Goal: Task Accomplishment & Management: Manage account settings

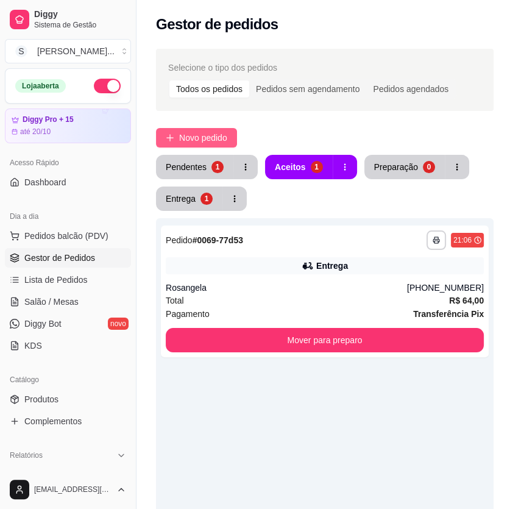
click at [216, 133] on span "Novo pedido" at bounding box center [203, 137] width 48 height 13
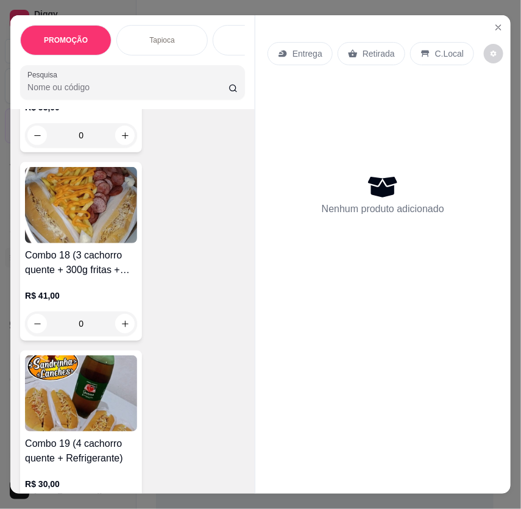
scroll to position [5649, 0]
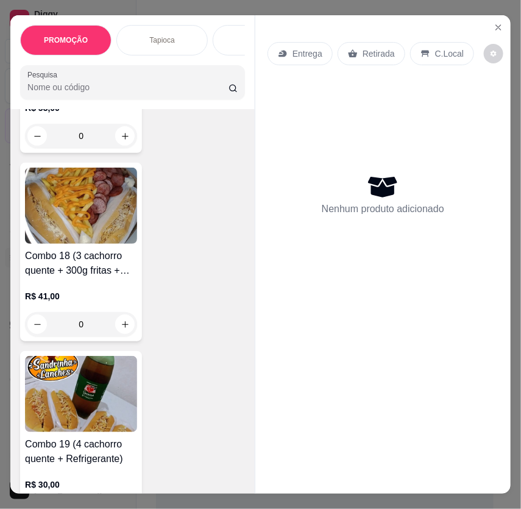
click at [102, 296] on p "R$ 41,00" at bounding box center [81, 296] width 112 height 12
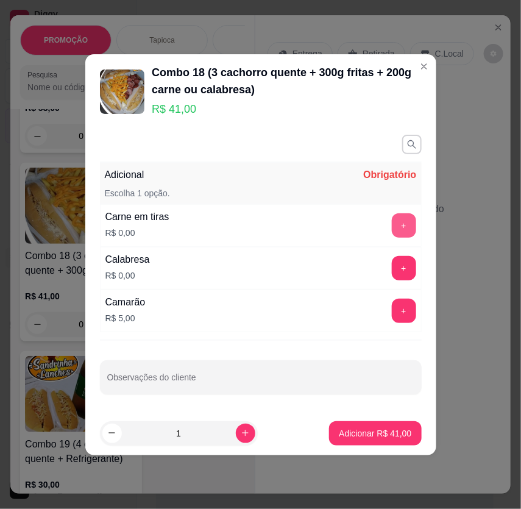
click at [398, 227] on button "+" at bounding box center [404, 225] width 24 height 24
click at [398, 227] on div "- 1 +" at bounding box center [377, 225] width 88 height 24
click at [345, 229] on button "-" at bounding box center [350, 225] width 24 height 24
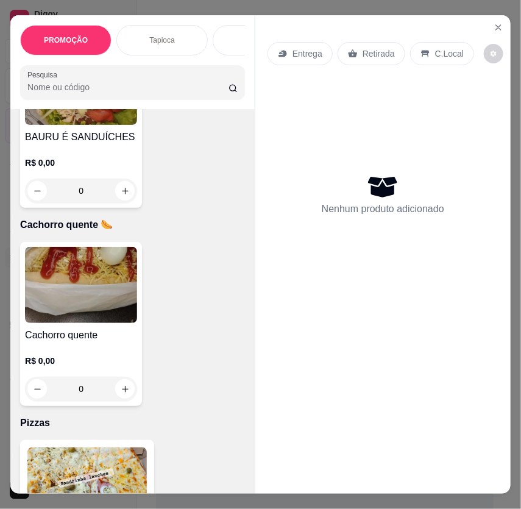
scroll to position [6369, 0]
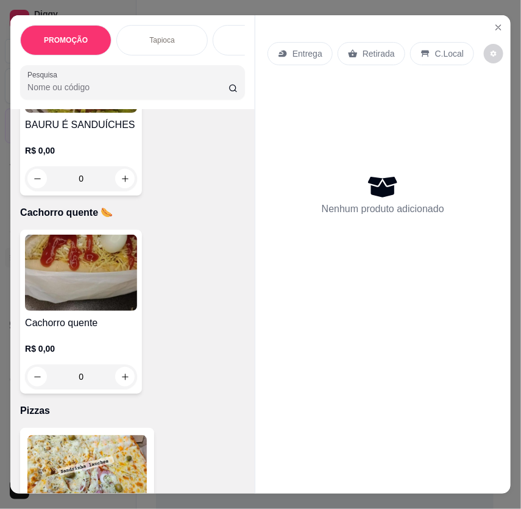
click at [122, 296] on img at bounding box center [81, 273] width 112 height 76
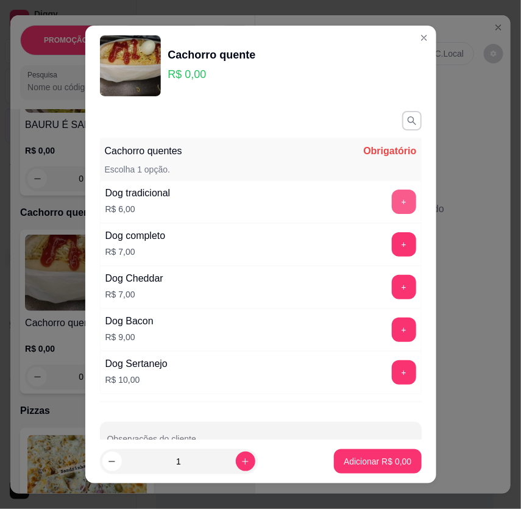
click at [392, 204] on button "+" at bounding box center [404, 201] width 24 height 24
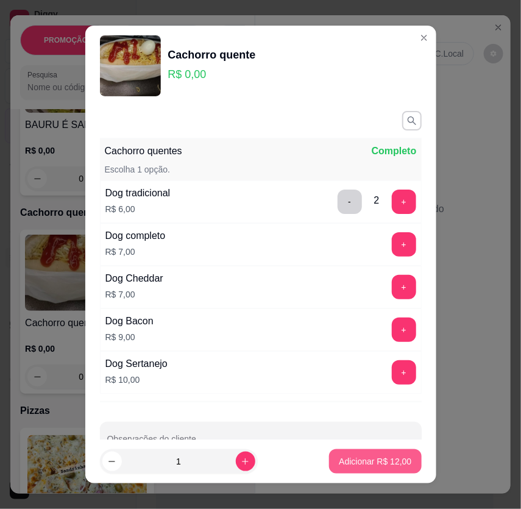
click at [339, 467] on p "Adicionar R$ 12,00" at bounding box center [375, 461] width 73 height 12
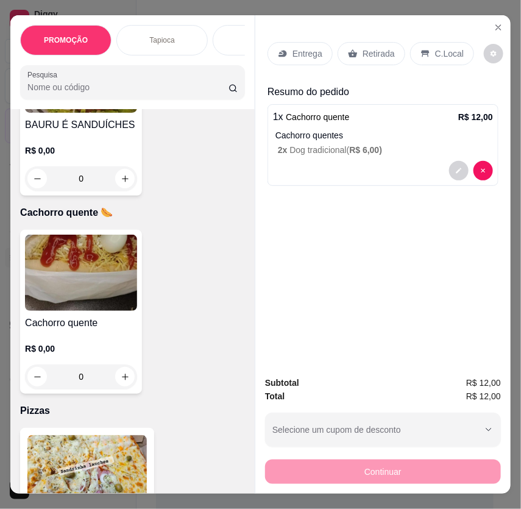
click at [375, 48] on p "Retirada" at bounding box center [379, 54] width 32 height 12
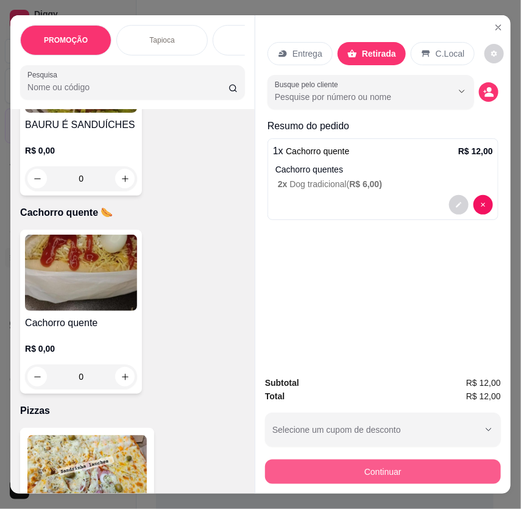
click at [409, 470] on button "Continuar" at bounding box center [383, 471] width 236 height 24
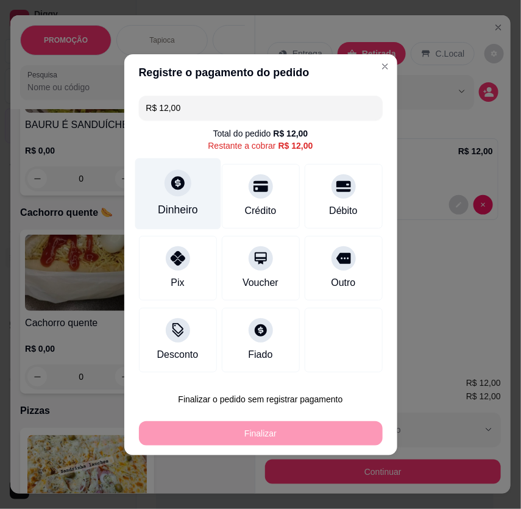
click at [196, 191] on div "Dinheiro" at bounding box center [178, 193] width 86 height 71
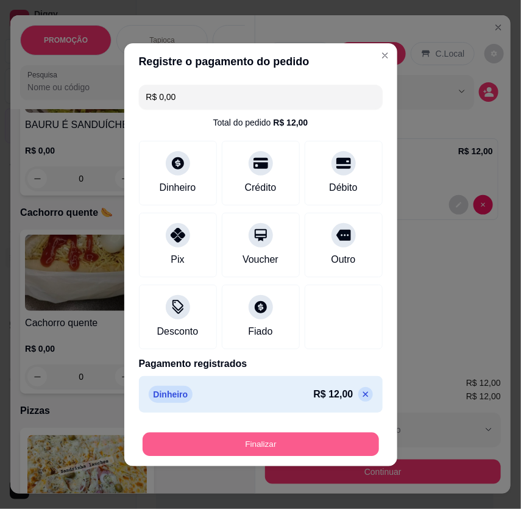
click at [296, 437] on button "Finalizar" at bounding box center [261, 444] width 236 height 24
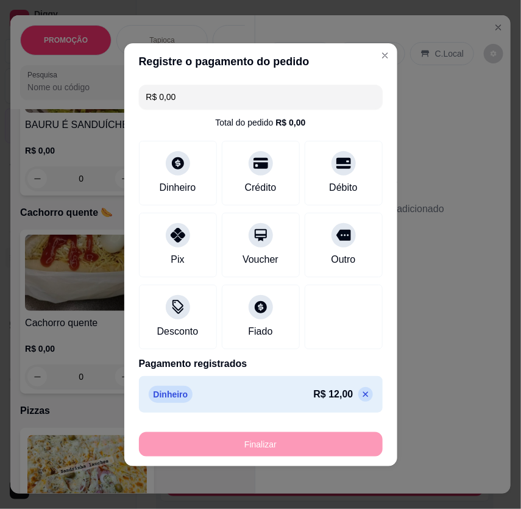
type input "-R$ 12,00"
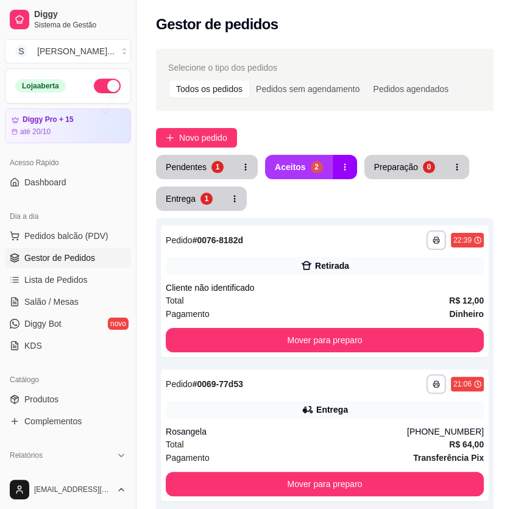
click at [292, 166] on div "Aceitos" at bounding box center [290, 167] width 31 height 12
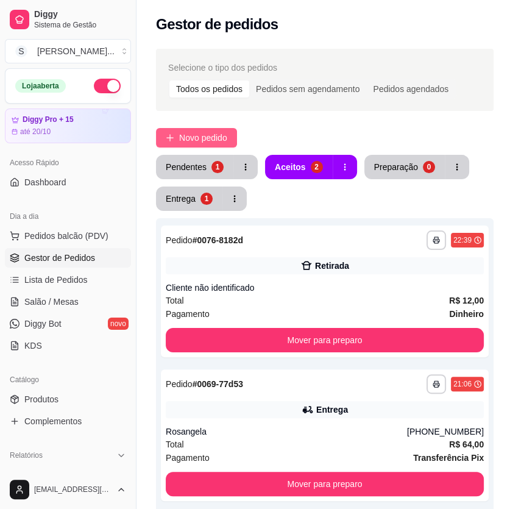
click at [200, 135] on span "Novo pedido" at bounding box center [203, 137] width 48 height 13
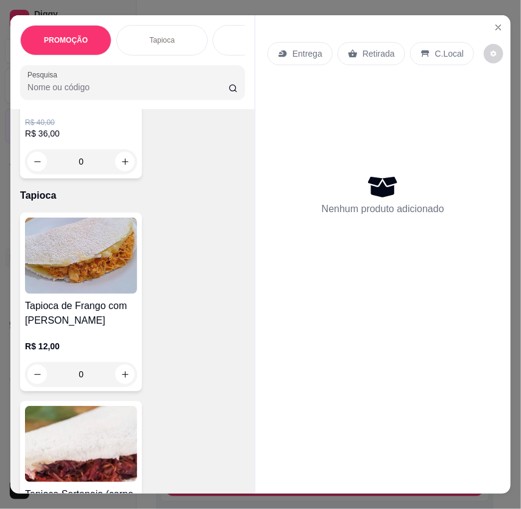
scroll to position [166, 0]
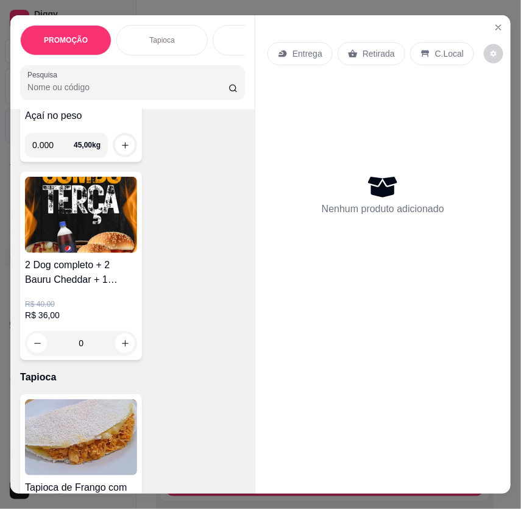
click at [76, 242] on img at bounding box center [81, 215] width 112 height 76
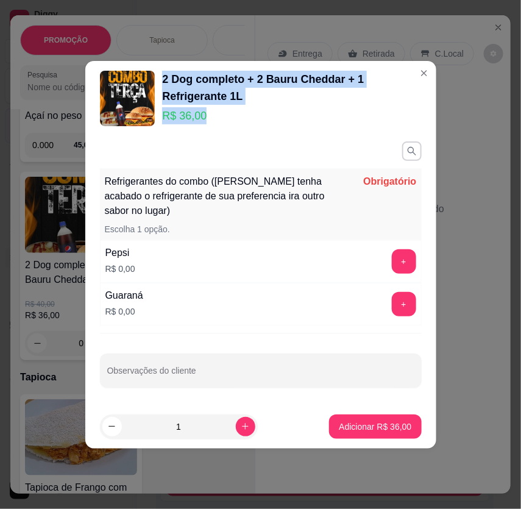
drag, startPoint x: 161, startPoint y: 77, endPoint x: 240, endPoint y: 116, distance: 88.0
click at [240, 116] on div "2 Dog completo + 2 Bauru Cheddar + 1 Refrigerante 1L R$ 36,00" at bounding box center [261, 99] width 322 height 56
copy div "2 Dog completo + 2 Bauru Cheddar + 1 Refrigerante 1L R$ 36,00"
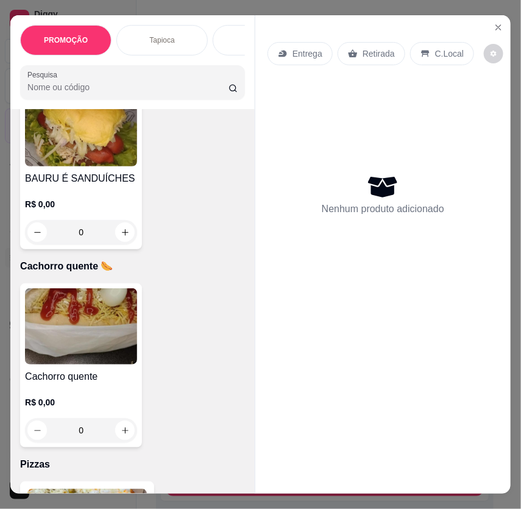
scroll to position [6314, 0]
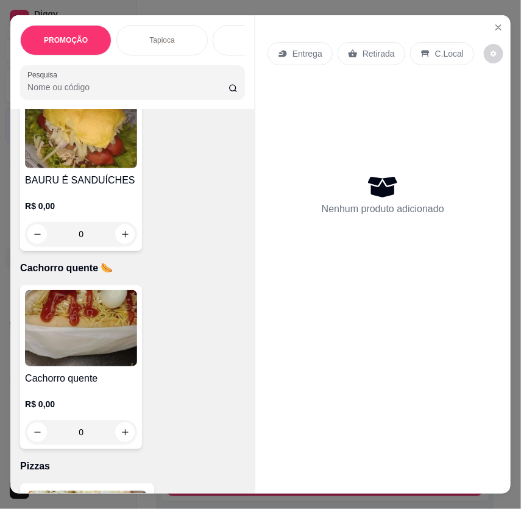
click at [103, 329] on img at bounding box center [81, 328] width 112 height 76
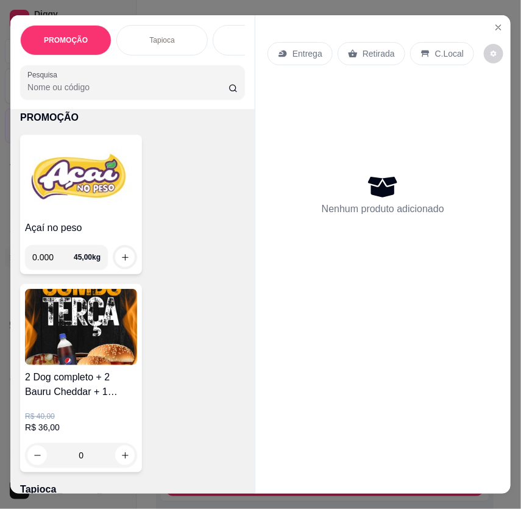
scroll to position [0, 0]
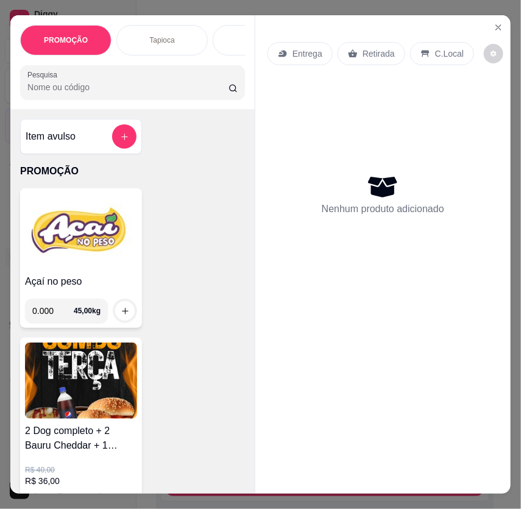
click at [56, 402] on img at bounding box center [81, 380] width 112 height 76
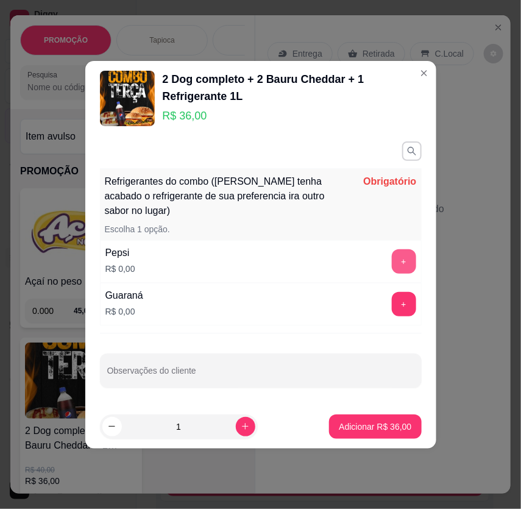
click at [392, 257] on button "+" at bounding box center [404, 261] width 24 height 24
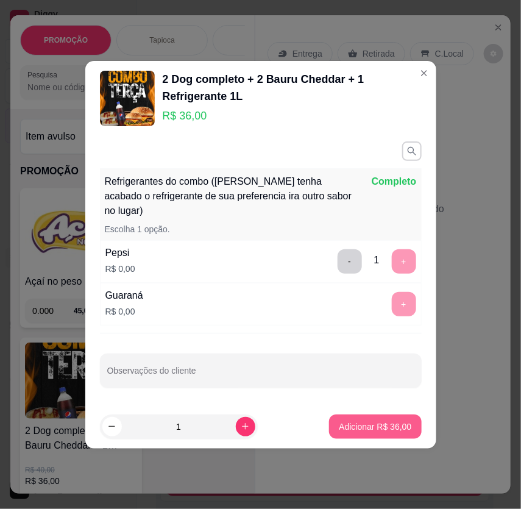
click at [390, 421] on p "Adicionar R$ 36,00" at bounding box center [375, 426] width 73 height 12
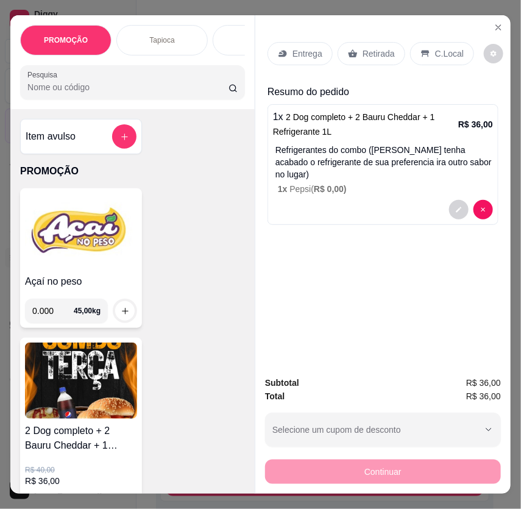
click at [291, 36] on div "Entrega Retirada C.Local" at bounding box center [382, 53] width 231 height 43
click at [292, 48] on p "Entrega" at bounding box center [307, 54] width 30 height 12
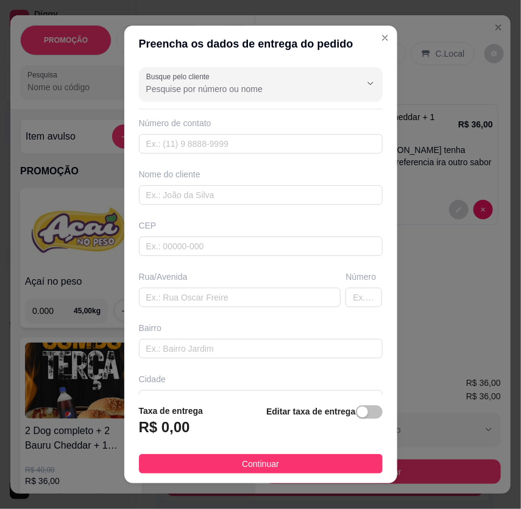
click at [382, 414] on footer "Taxa de entrega R$ 0,00 Editar taxa de entrega Continuar" at bounding box center [260, 438] width 273 height 89
click at [357, 413] on div "button" at bounding box center [362, 411] width 11 height 11
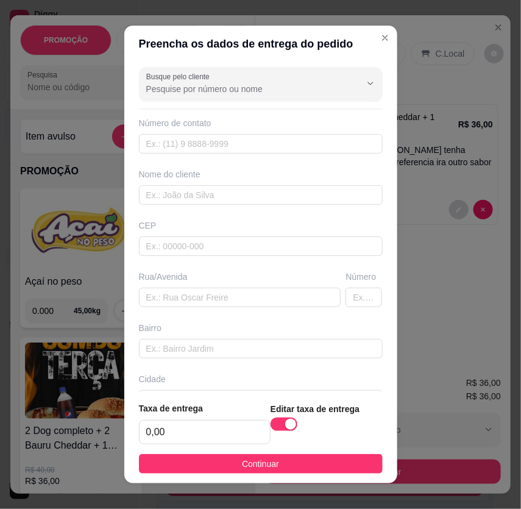
click at [214, 418] on div "Taxa de entrega 0,00" at bounding box center [205, 423] width 132 height 43
click at [210, 428] on input "0,00" at bounding box center [205, 431] width 130 height 23
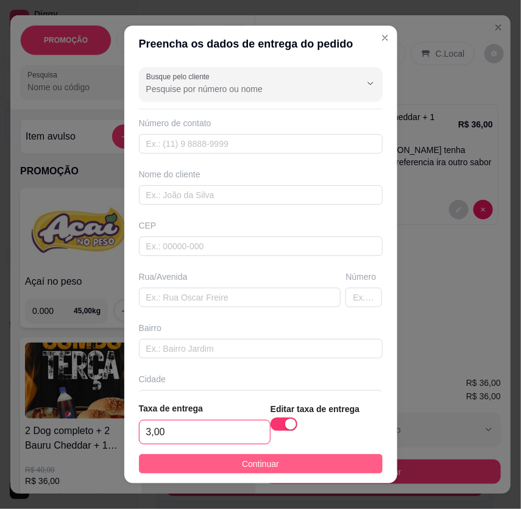
type input "3,00"
click at [222, 461] on button "Continuar" at bounding box center [261, 463] width 244 height 19
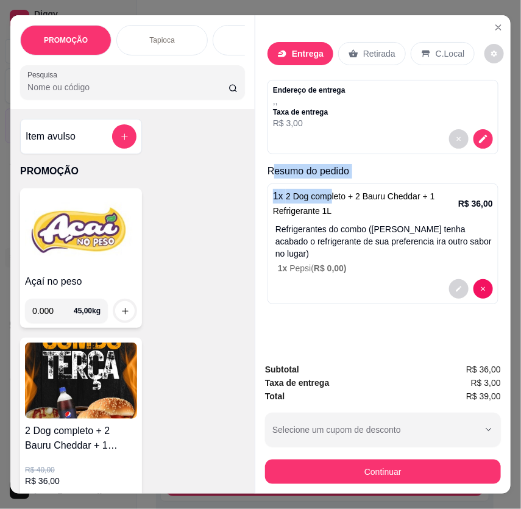
drag, startPoint x: 268, startPoint y: 165, endPoint x: 326, endPoint y: 179, distance: 59.4
click at [326, 179] on div "Resumo do pedido 1 x 2 Dog completo + 2 Bauru Cheddar + 1 Refrigerante 1L R$ 36…" at bounding box center [382, 236] width 231 height 145
click at [267, 171] on p "Resumo do pedido" at bounding box center [382, 171] width 231 height 15
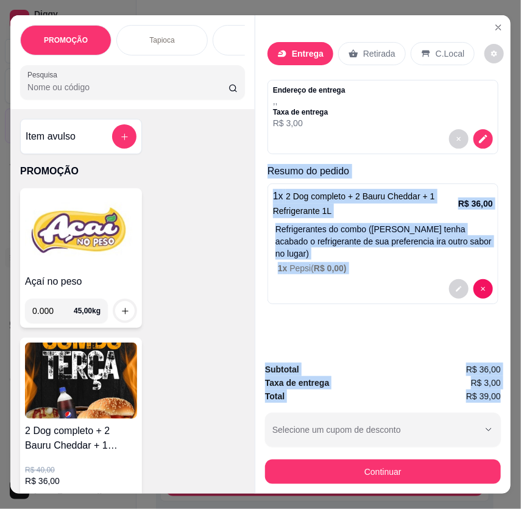
drag, startPoint x: 263, startPoint y: 170, endPoint x: 494, endPoint y: 393, distance: 321.0
click at [494, 393] on div "Entrega Retirada C.Local Endereço de entrega , , Taxa de entrega R$ 3,00 Resumo…" at bounding box center [383, 254] width 256 height 478
copy div "Resumo do pedido 1 x 2 Dog completo + 2 Bauru Cheddar + 1 Refrigerante 1L R$ 36…"
click at [480, 135] on icon "decrease-product-quantity" at bounding box center [483, 139] width 9 height 9
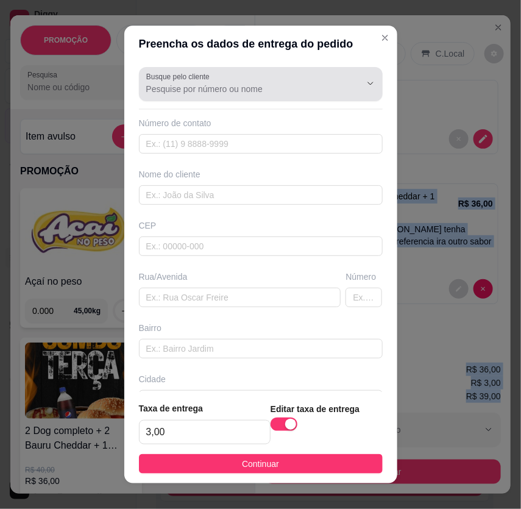
click at [254, 91] on input "Busque pelo cliente" at bounding box center [243, 89] width 195 height 12
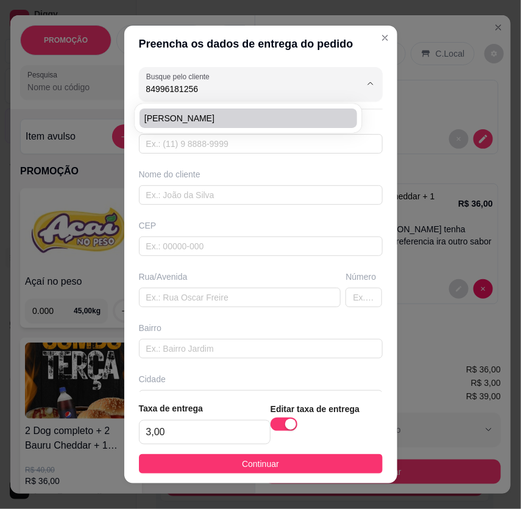
click at [274, 112] on span "[PERSON_NAME]" at bounding box center [242, 118] width 196 height 12
type input "[PERSON_NAME]"
type input "84996181256"
type input "[PERSON_NAME]"
type input "59115295"
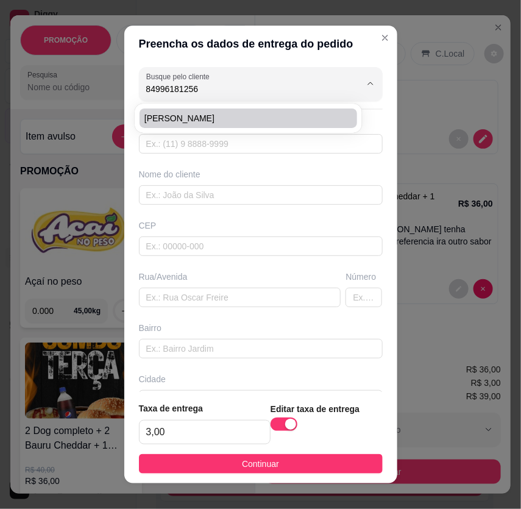
type input "[GEOGRAPHIC_DATA]"
type input "581"
type input "Nossa Senhora da Apresentação"
type input "[DATE]"
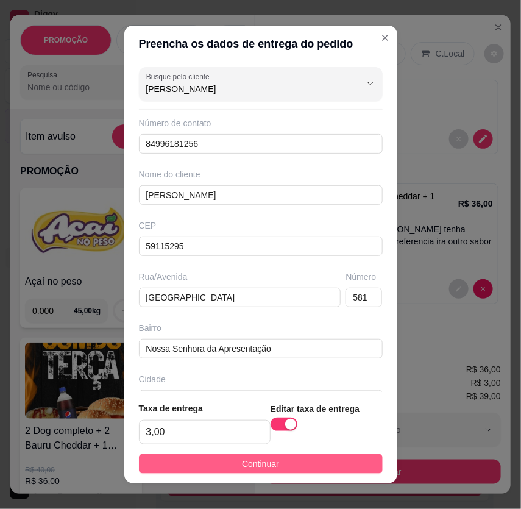
type input "[PERSON_NAME]"
click at [294, 463] on button "Continuar" at bounding box center [261, 463] width 244 height 19
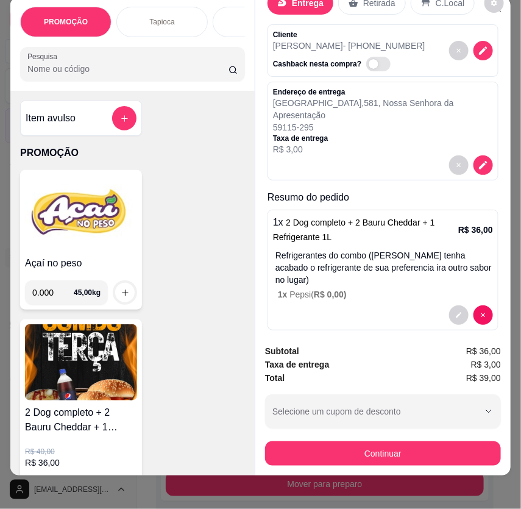
scroll to position [27, 0]
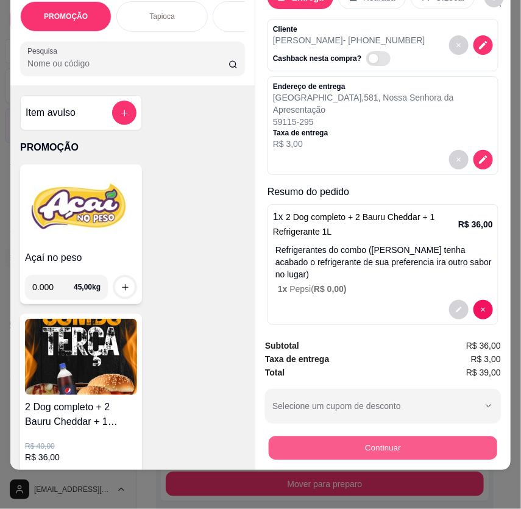
click at [402, 444] on button "Continuar" at bounding box center [383, 448] width 228 height 24
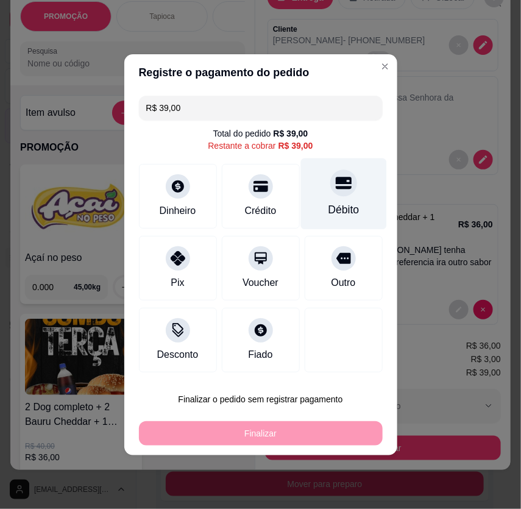
click at [331, 197] on div "Débito" at bounding box center [343, 193] width 86 height 71
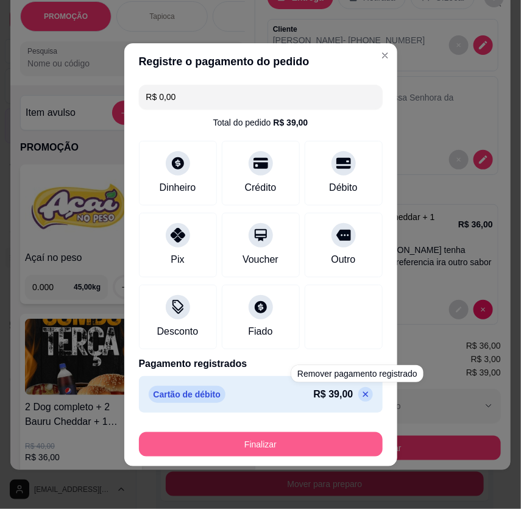
click at [296, 449] on button "Finalizar" at bounding box center [261, 444] width 244 height 24
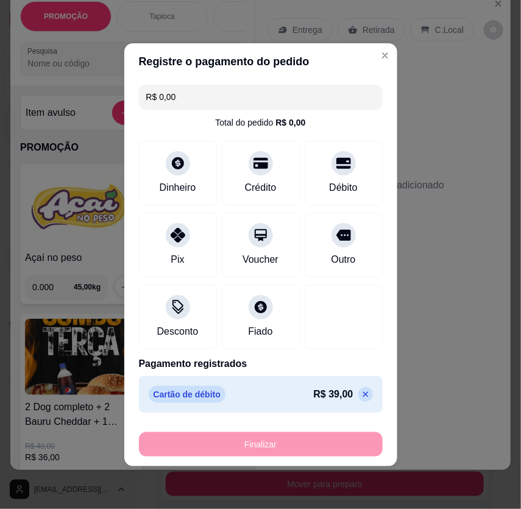
type input "-R$ 39,00"
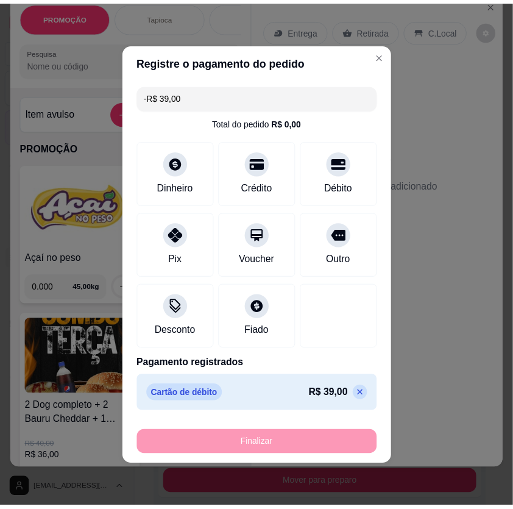
scroll to position [0, 0]
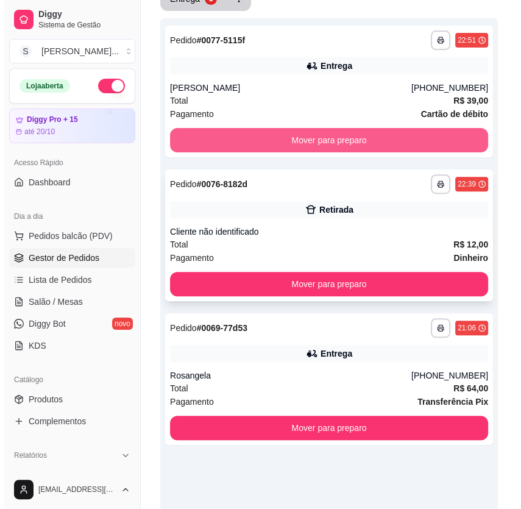
scroll to position [267, 0]
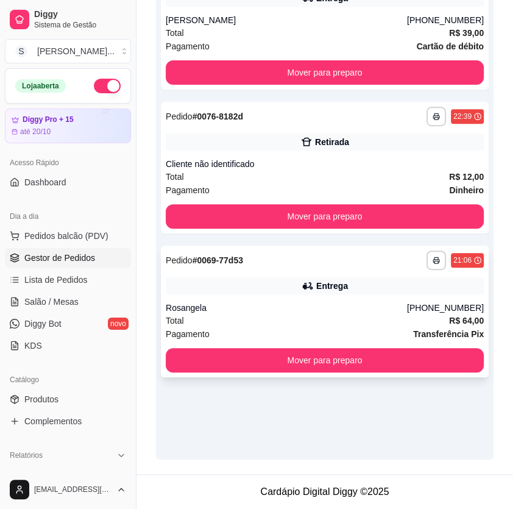
click at [348, 312] on div "Rosangela" at bounding box center [286, 308] width 241 height 12
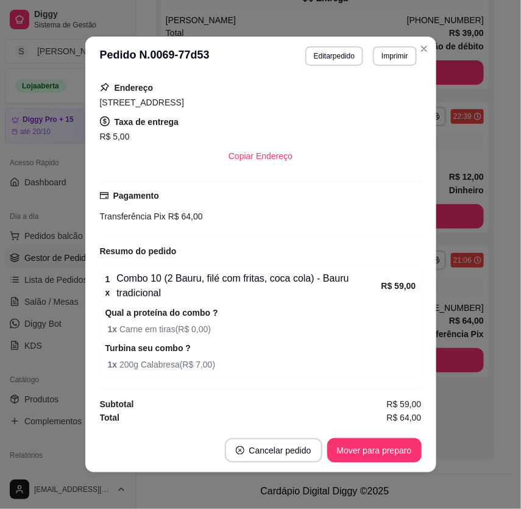
scroll to position [2, 0]
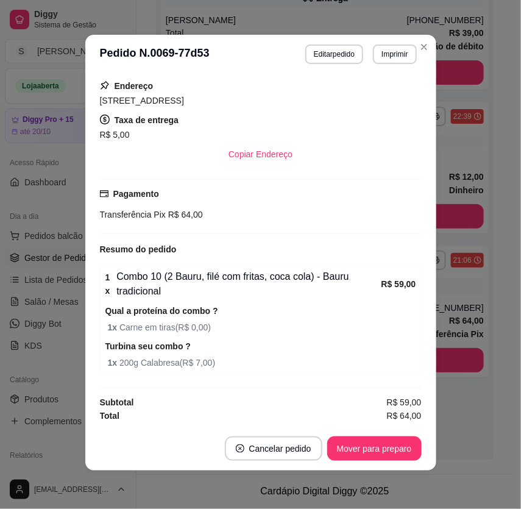
click at [353, 433] on footer "Cancelar pedido Mover para preparo" at bounding box center [260, 449] width 351 height 44
click at [353, 441] on button "Mover para preparo" at bounding box center [373, 449] width 91 height 24
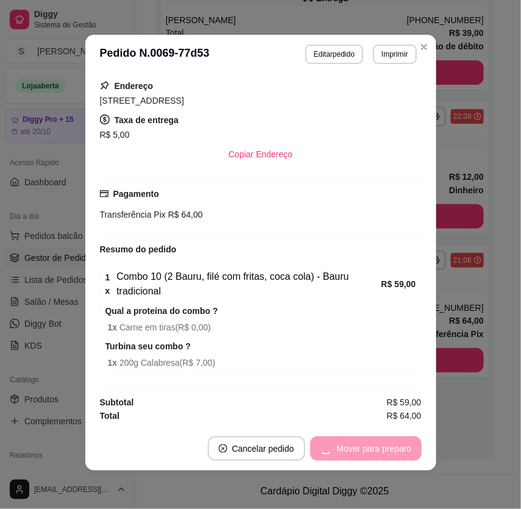
click at [359, 447] on div "Mover para preparo" at bounding box center [365, 448] width 111 height 24
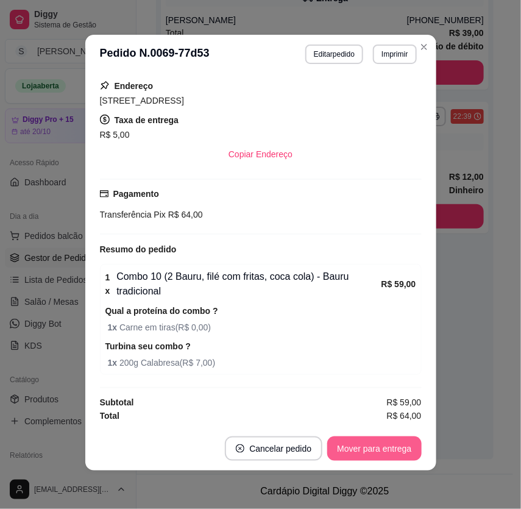
click at [364, 450] on button "Mover para entrega" at bounding box center [374, 448] width 94 height 24
click at [377, 448] on button "Mover para finalizado" at bounding box center [370, 448] width 101 height 24
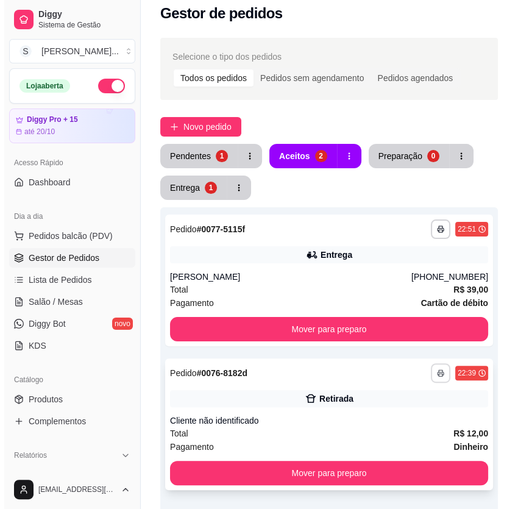
scroll to position [0, 0]
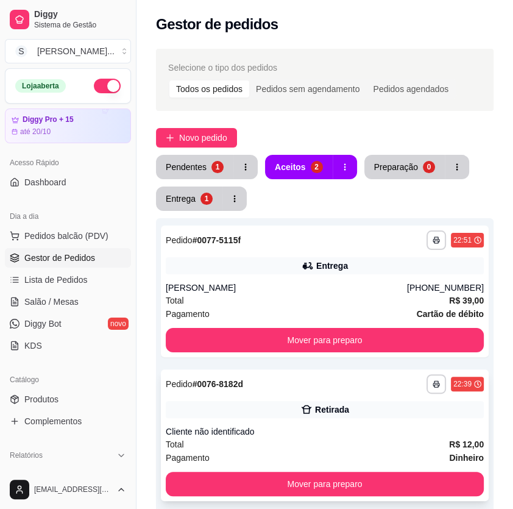
click at [372, 411] on div "Retirada" at bounding box center [325, 409] width 318 height 17
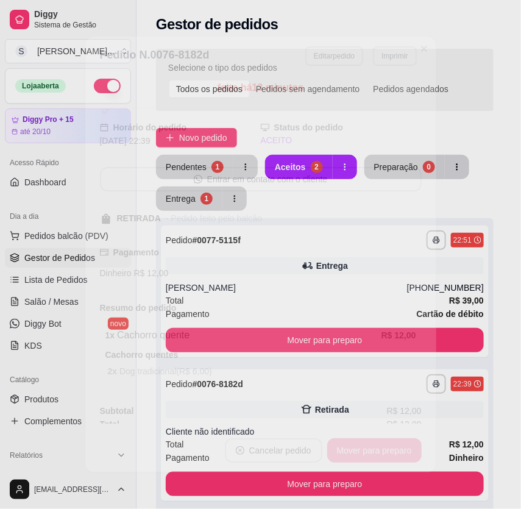
scroll to position [6, 0]
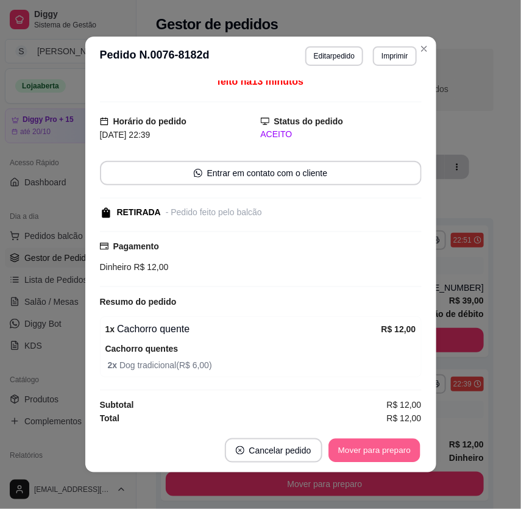
click at [405, 454] on button "Mover para preparo" at bounding box center [373, 451] width 91 height 24
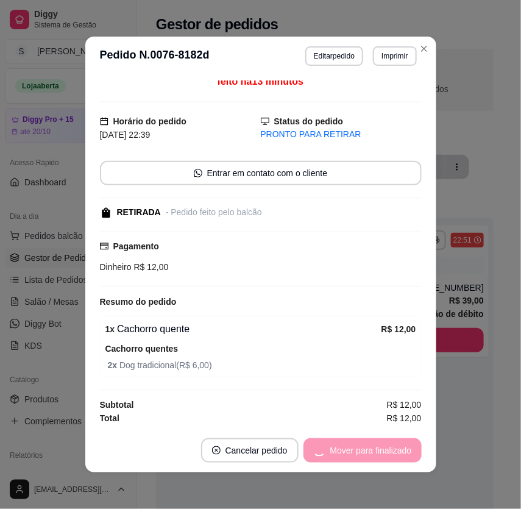
scroll to position [0, 0]
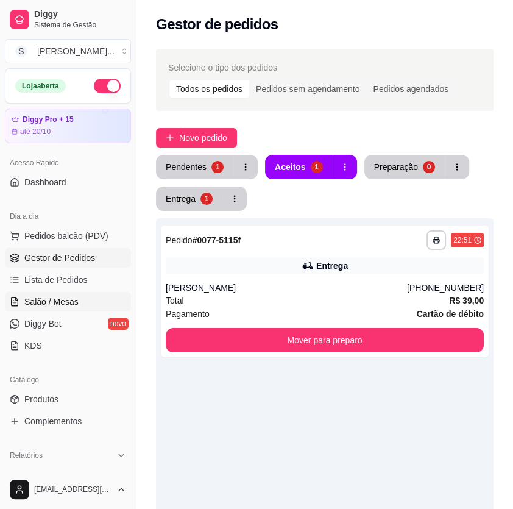
click at [36, 306] on span "Salão / Mesas" at bounding box center [51, 302] width 54 height 12
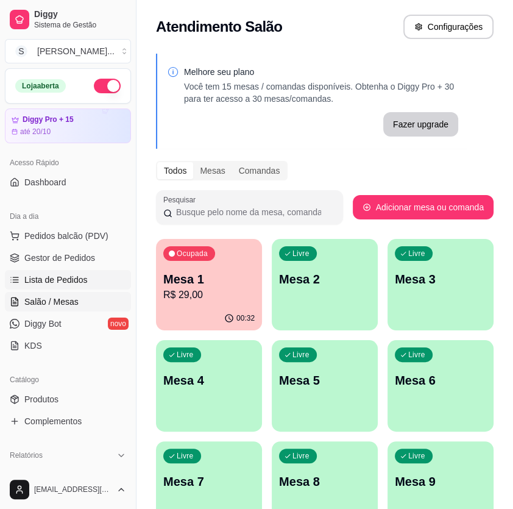
click at [37, 278] on span "Lista de Pedidos" at bounding box center [55, 280] width 63 height 12
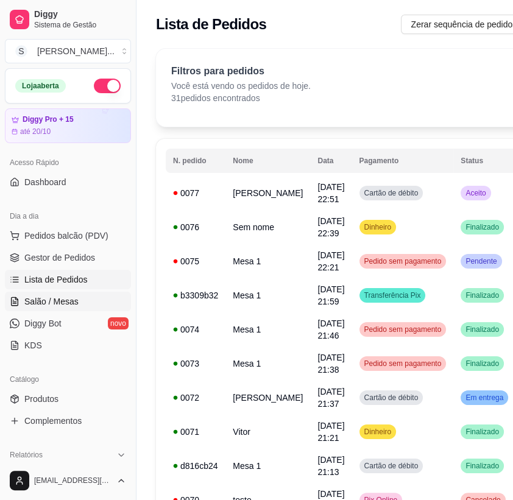
click at [48, 301] on span "Salão / Mesas" at bounding box center [51, 302] width 54 height 12
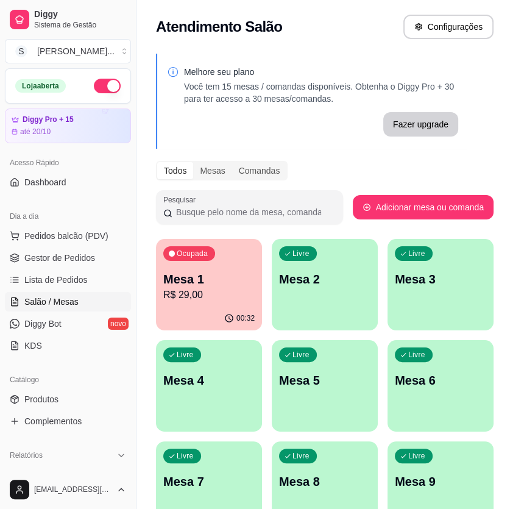
click at [178, 308] on div "00:32" at bounding box center [209, 318] width 106 height 24
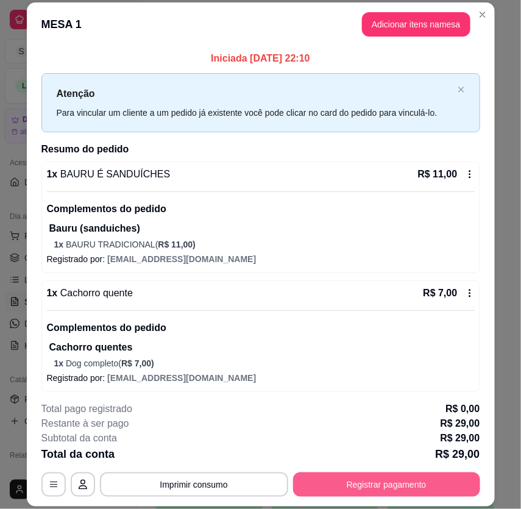
click at [384, 489] on button "Registrar pagamento" at bounding box center [386, 484] width 187 height 24
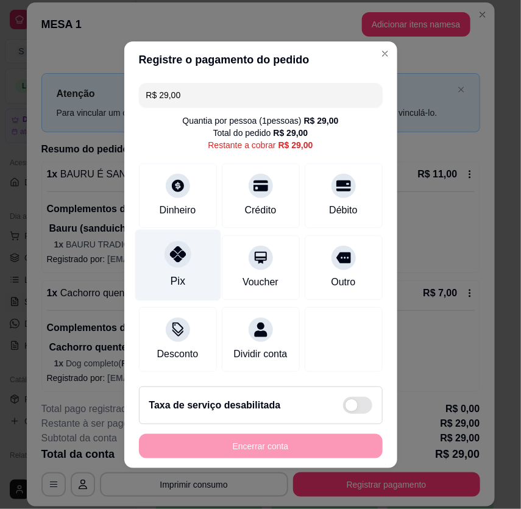
click at [183, 276] on div "Pix" at bounding box center [178, 264] width 86 height 71
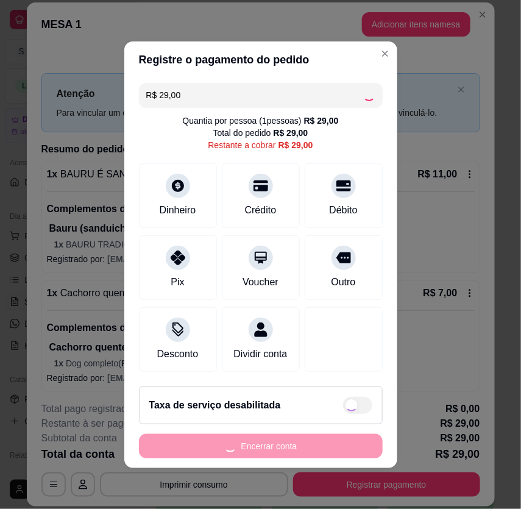
type input "R$ 0,00"
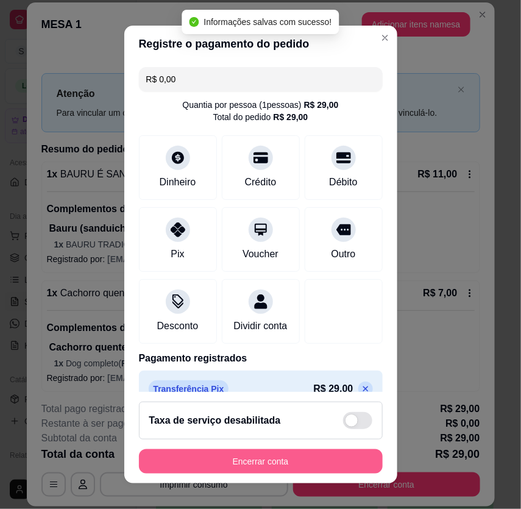
click at [280, 460] on button "Encerrar conta" at bounding box center [261, 461] width 244 height 24
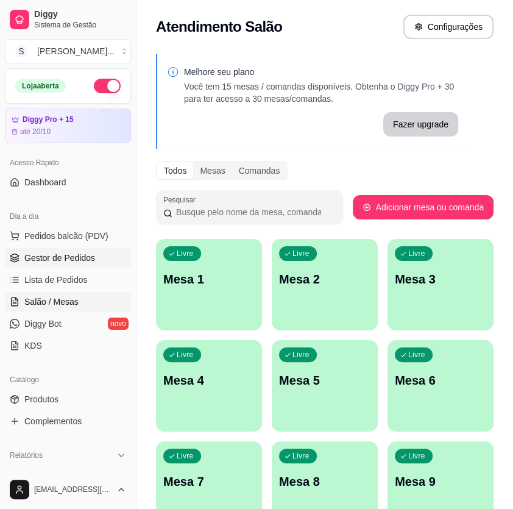
click at [65, 259] on span "Gestor de Pedidos" at bounding box center [59, 258] width 71 height 12
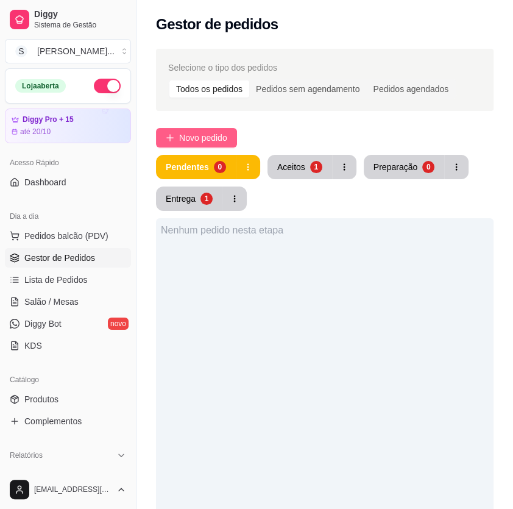
click at [195, 133] on span "Novo pedido" at bounding box center [203, 137] width 48 height 13
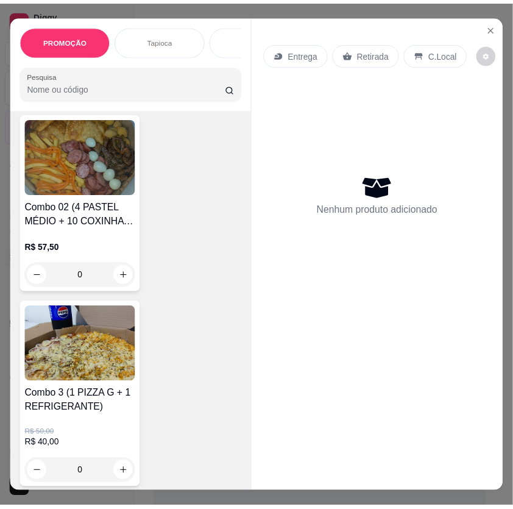
scroll to position [2880, 0]
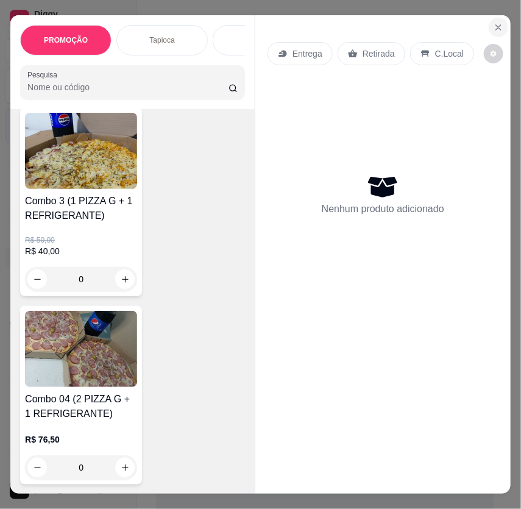
click at [497, 26] on icon "Close" at bounding box center [499, 28] width 10 height 10
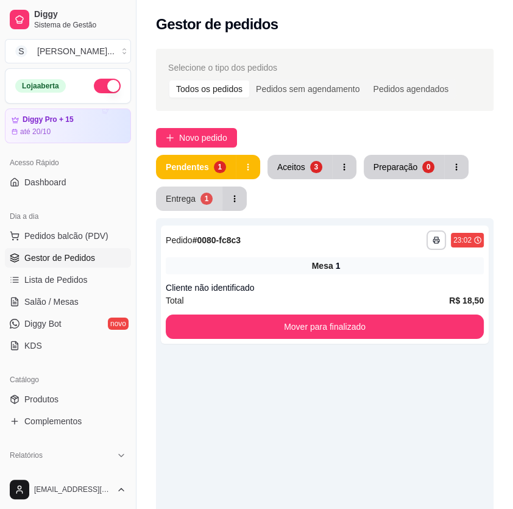
click at [213, 196] on button "Entrega 1" at bounding box center [189, 198] width 66 height 24
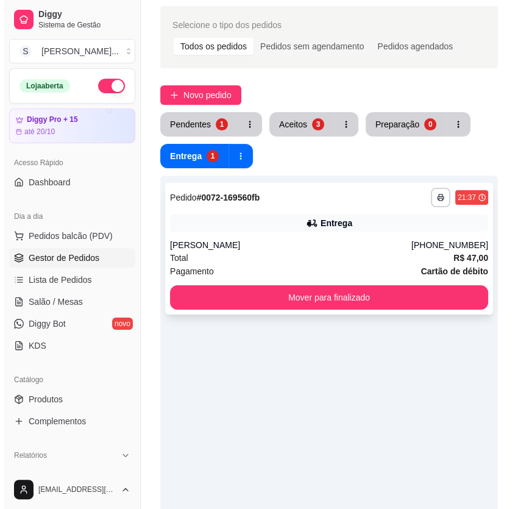
scroll to position [110, 0]
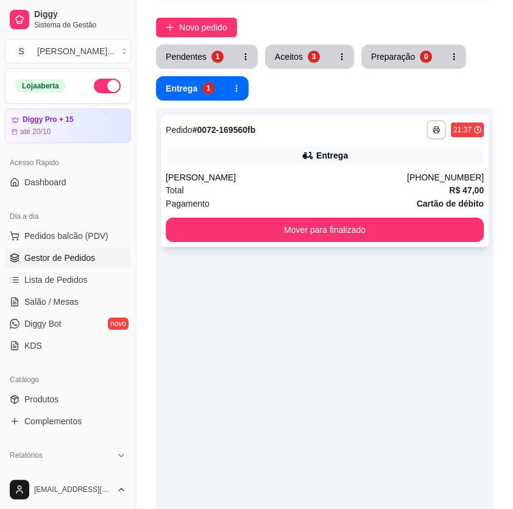
click at [261, 192] on div "Total R$ 47,00" at bounding box center [325, 189] width 318 height 13
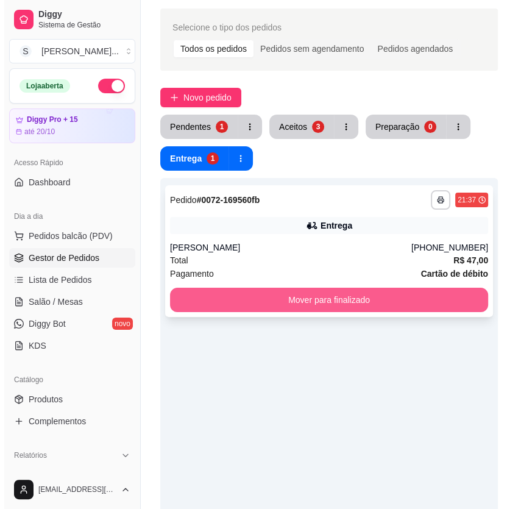
scroll to position [0, 0]
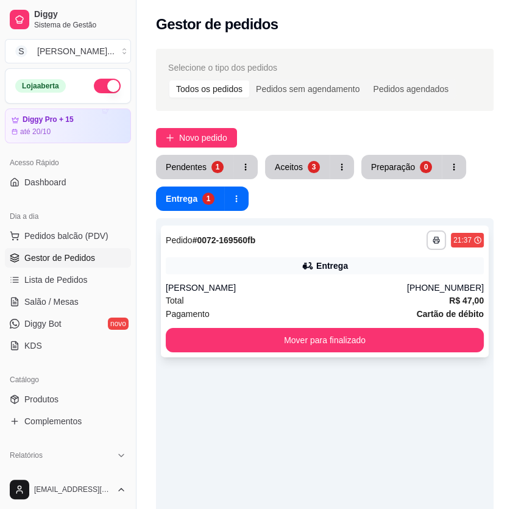
click at [298, 277] on div "**********" at bounding box center [325, 291] width 328 height 132
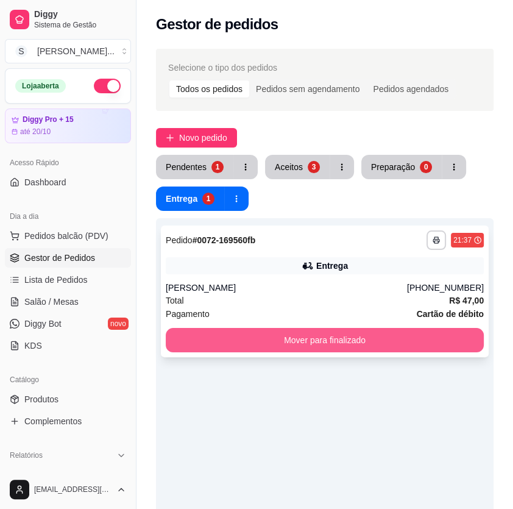
click at [347, 335] on button "Mover para finalizado" at bounding box center [325, 340] width 318 height 24
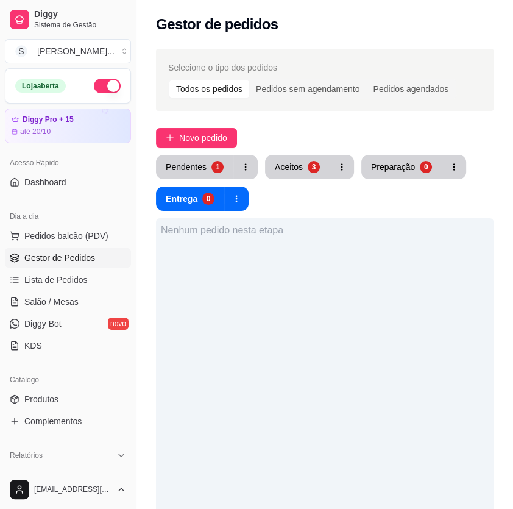
click at [107, 80] on button "button" at bounding box center [107, 86] width 27 height 15
click at [291, 166] on div "Aceitos" at bounding box center [289, 167] width 28 height 12
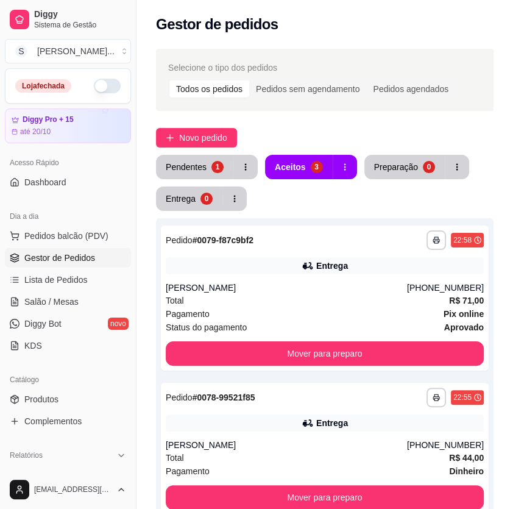
click at [175, 127] on div "**********" at bounding box center [324, 391] width 377 height 700
click at [207, 135] on span "Novo pedido" at bounding box center [203, 137] width 48 height 13
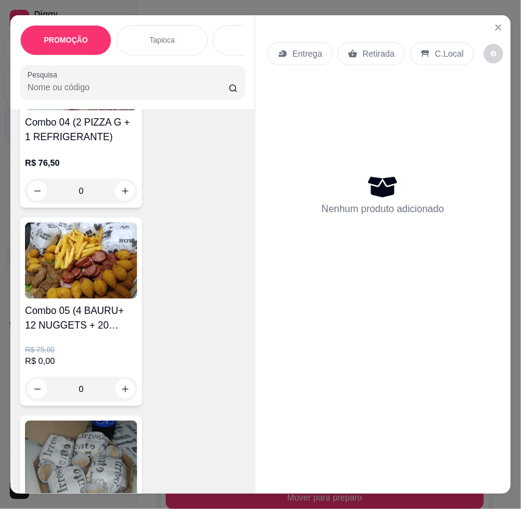
scroll to position [2880, 0]
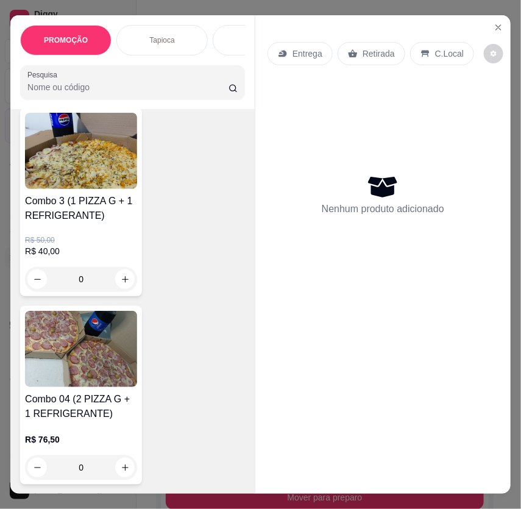
click at [82, 199] on h4 "Combo 3 (1 PIZZA G + 1 REFRIGERANTE)" at bounding box center [81, 208] width 112 height 29
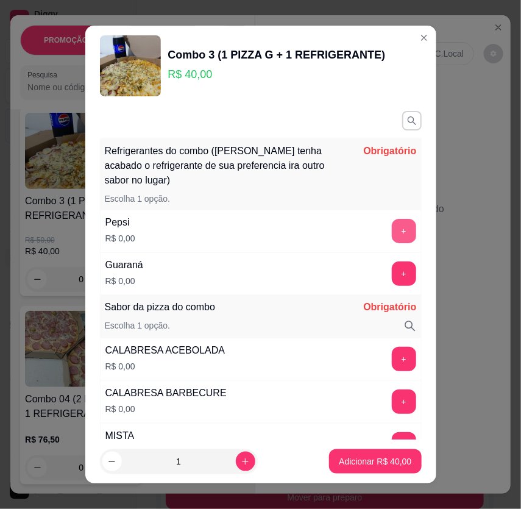
click at [392, 232] on button "+" at bounding box center [404, 231] width 24 height 24
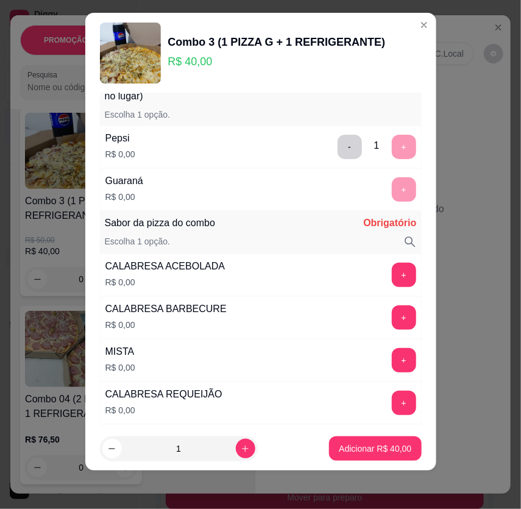
scroll to position [0, 0]
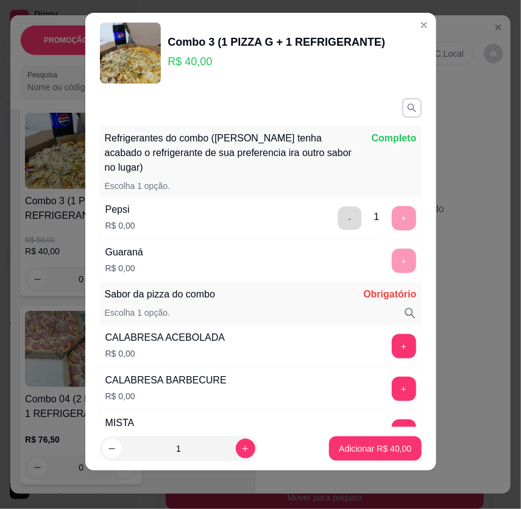
click at [338, 210] on button "-" at bounding box center [350, 218] width 24 height 24
click at [392, 255] on button "+" at bounding box center [404, 261] width 24 height 24
click at [392, 343] on button "+" at bounding box center [404, 346] width 24 height 24
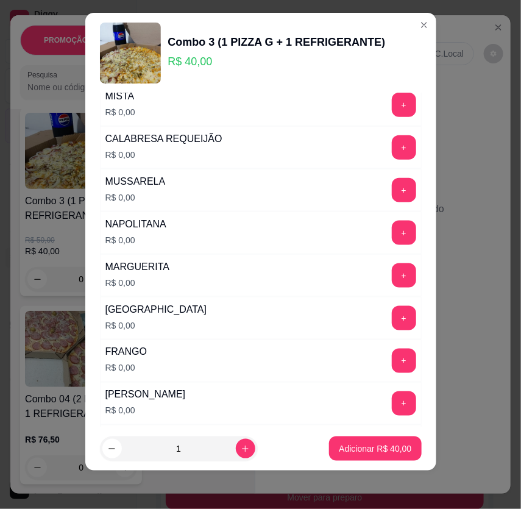
scroll to position [443, 0]
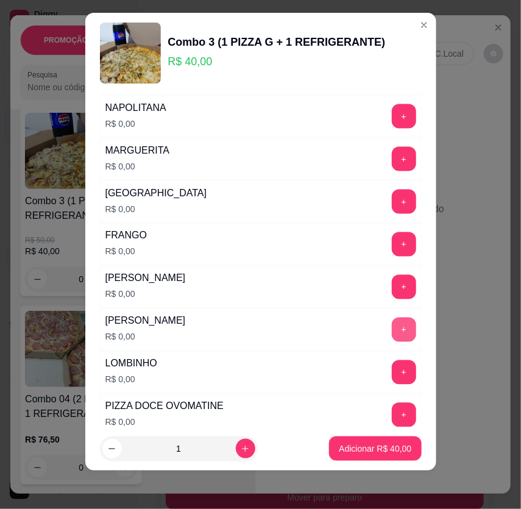
click at [392, 325] on button "+" at bounding box center [404, 329] width 24 height 24
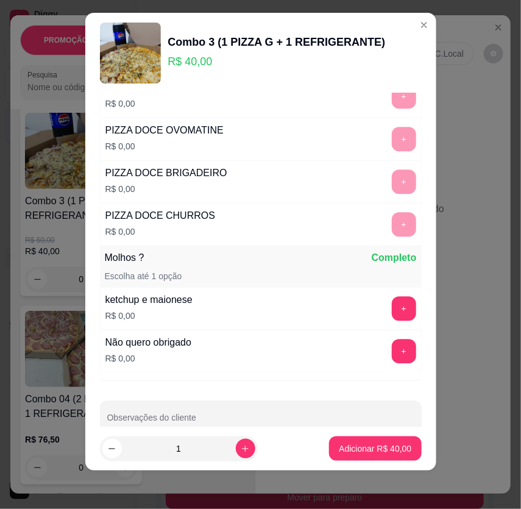
scroll to position [741, 0]
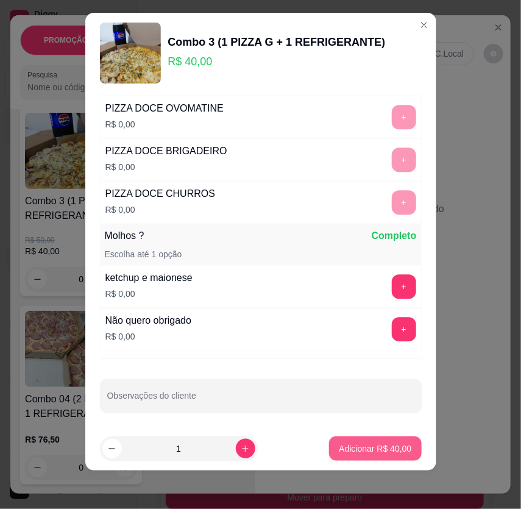
click at [389, 452] on p "Adicionar R$ 40,00" at bounding box center [375, 448] width 73 height 12
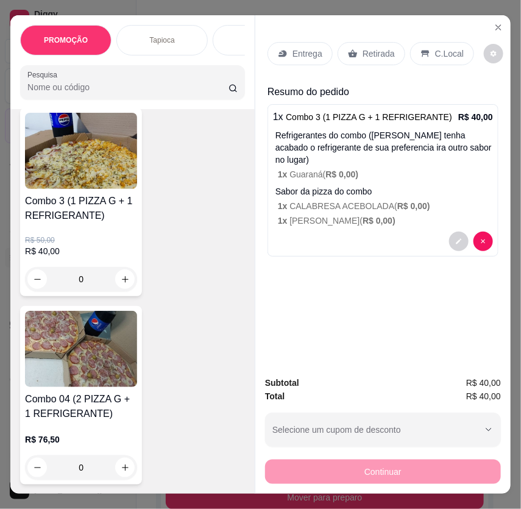
click at [285, 42] on div "Entrega" at bounding box center [299, 53] width 65 height 23
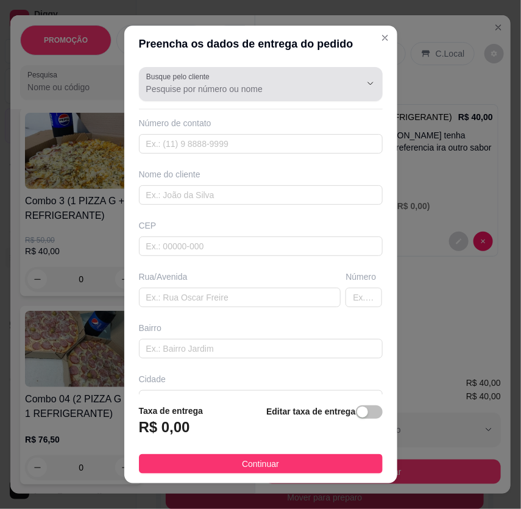
click at [232, 73] on div at bounding box center [260, 84] width 229 height 24
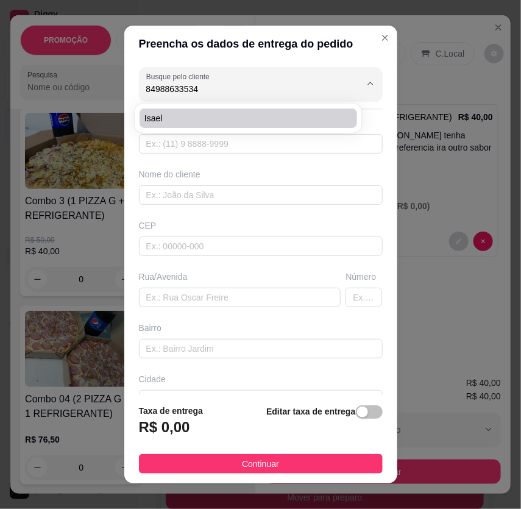
click at [201, 116] on span "Isael" at bounding box center [242, 118] width 196 height 12
type input "Isael"
type input "84988633534"
type input "Isael"
type input "59290000"
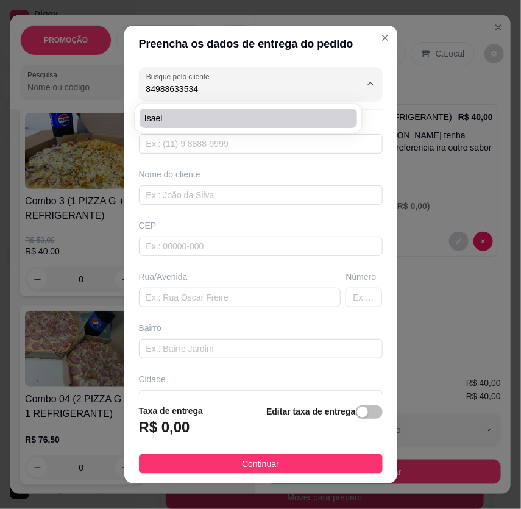
type input "Rua [PERSON_NAME]"
type input "9"
type input "Golandim"
type input "São Gonçalo do Amarante"
type input "Oficina"
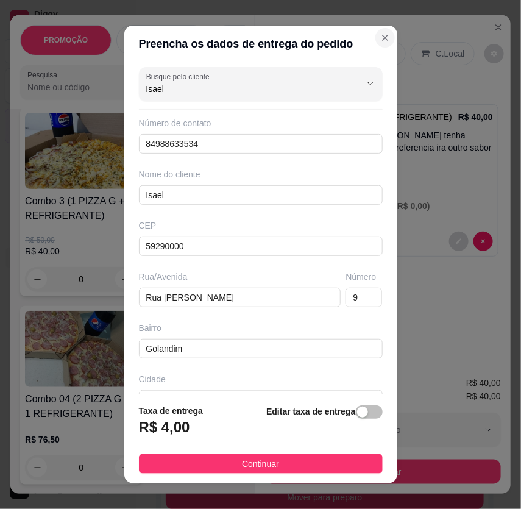
type input "Isael"
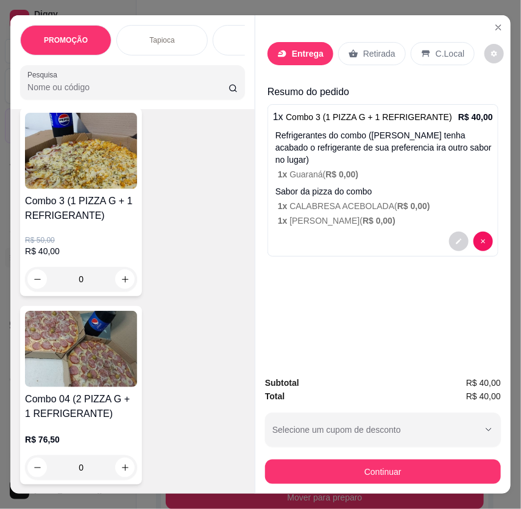
click at [297, 54] on p "Entrega" at bounding box center [308, 54] width 32 height 12
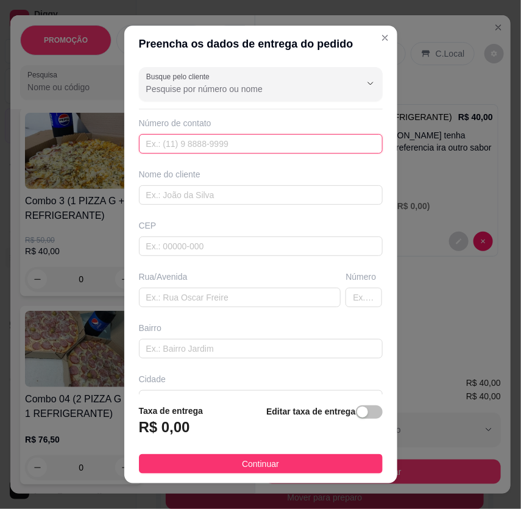
click at [242, 142] on input "text" at bounding box center [261, 143] width 244 height 19
paste input "[PHONE_NUMBER]"
type input "[PHONE_NUMBER]"
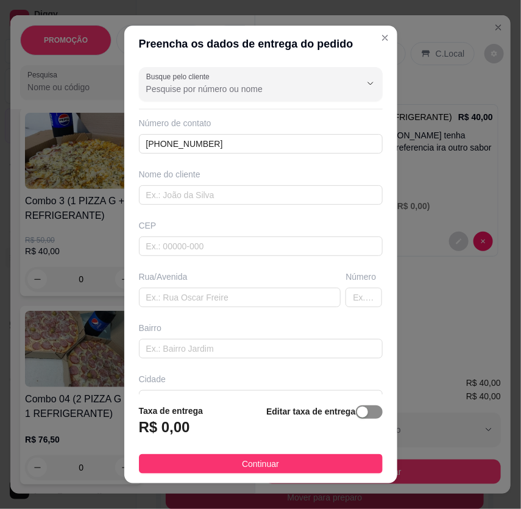
click at [357, 412] on div "button" at bounding box center [362, 411] width 11 height 11
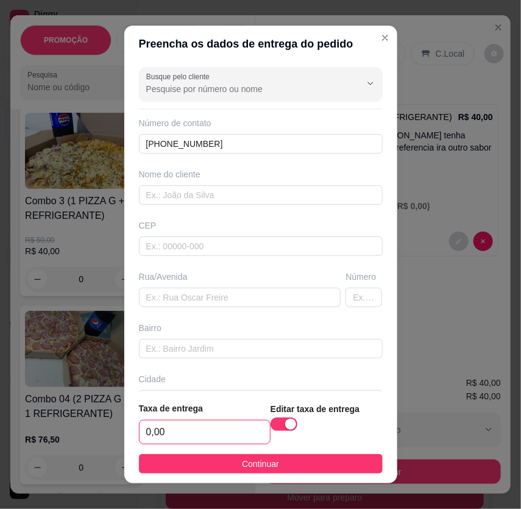
click at [169, 433] on input "0,00" at bounding box center [205, 431] width 130 height 23
type input "3,00"
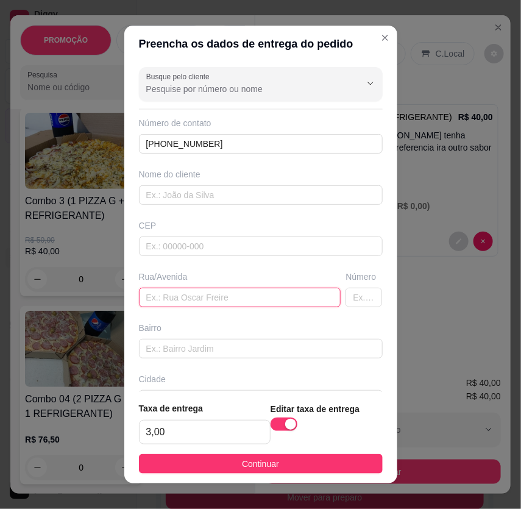
click at [207, 296] on input "text" at bounding box center [240, 297] width 202 height 19
paste input "travessa [GEOGRAPHIC_DATA]"
type input "travessa [GEOGRAPHIC_DATA]"
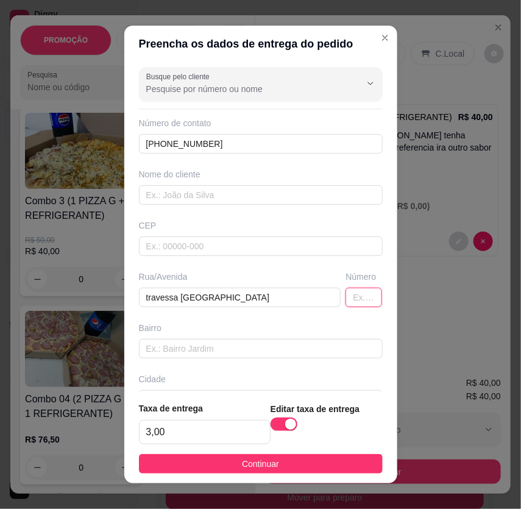
click at [351, 302] on input "text" at bounding box center [363, 297] width 37 height 19
type input "74"
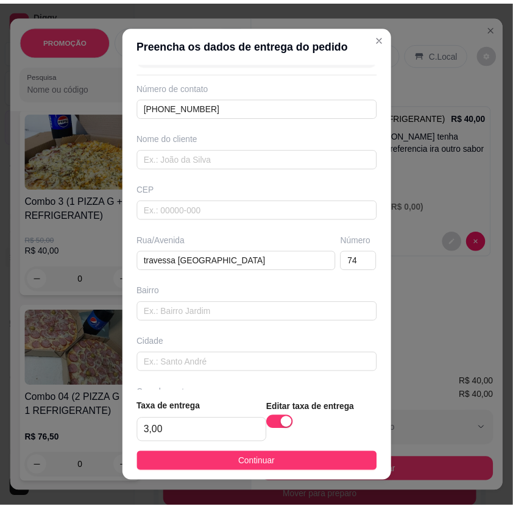
scroll to position [79, 0]
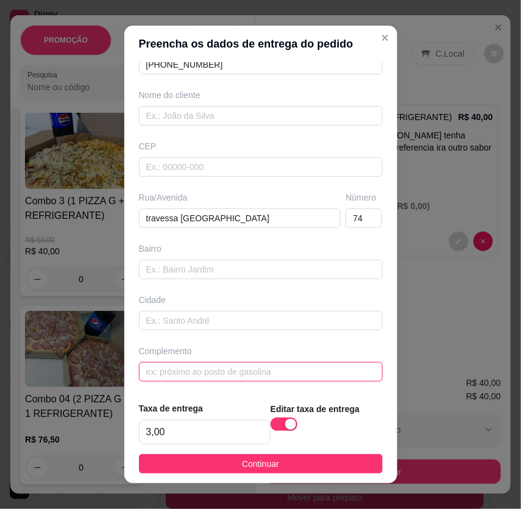
click at [222, 370] on input "text" at bounding box center [261, 371] width 244 height 19
paste input "casa roxa"
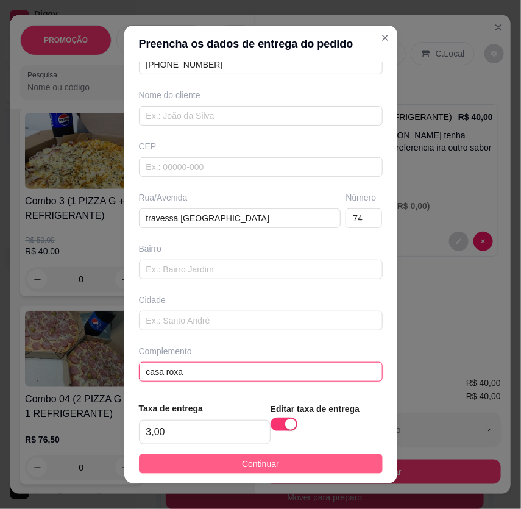
type input "casa roxa"
click at [298, 459] on button "Continuar" at bounding box center [261, 463] width 244 height 19
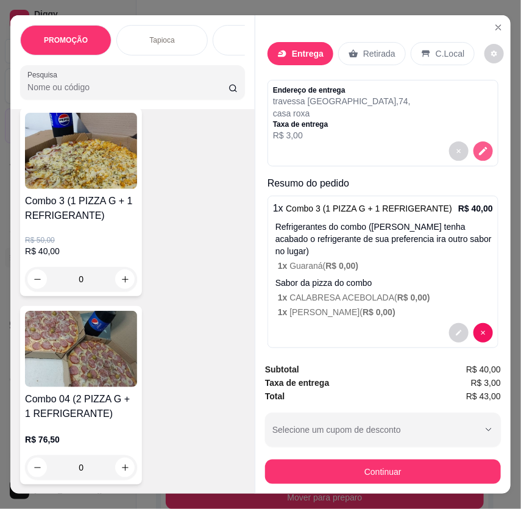
click at [478, 146] on icon "decrease-product-quantity" at bounding box center [483, 151] width 11 height 11
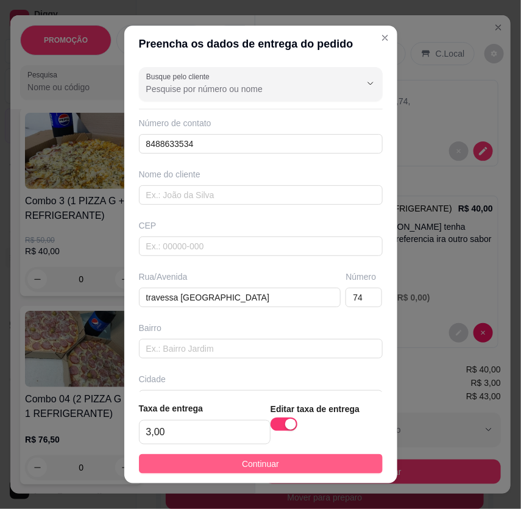
click at [293, 467] on button "Continuar" at bounding box center [261, 463] width 244 height 19
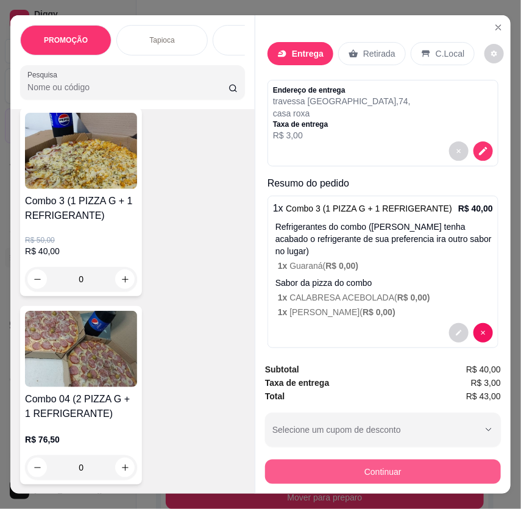
click at [384, 472] on button "Continuar" at bounding box center [383, 471] width 236 height 24
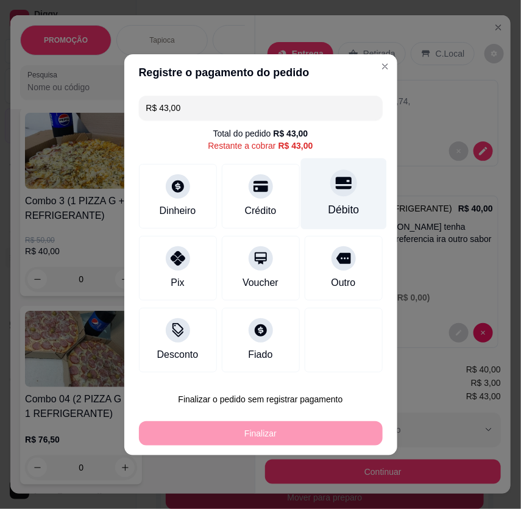
click at [327, 194] on div "Débito" at bounding box center [343, 193] width 86 height 71
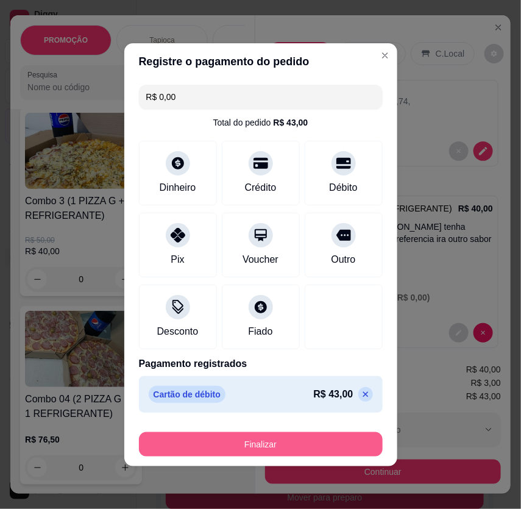
click at [288, 452] on button "Finalizar" at bounding box center [261, 444] width 244 height 24
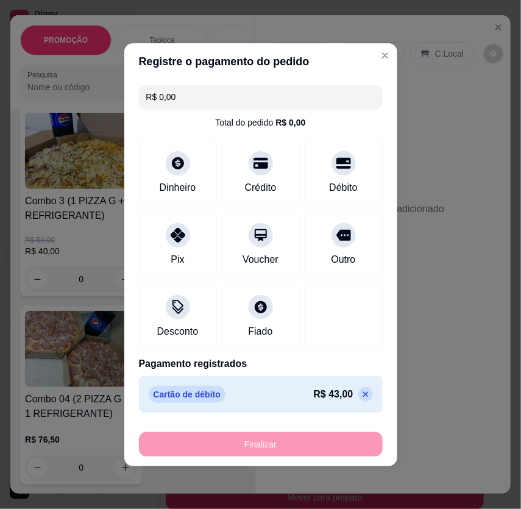
type input "-R$ 43,00"
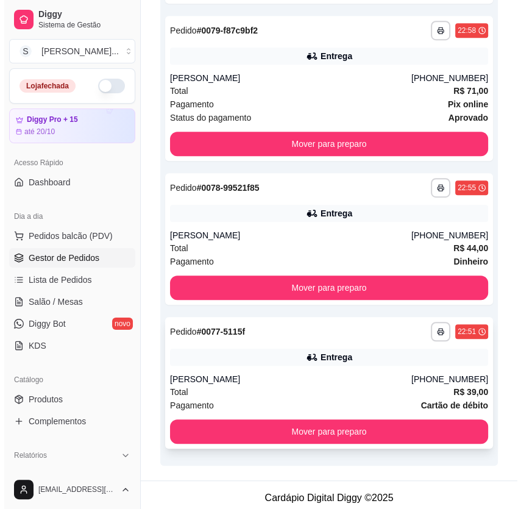
scroll to position [359, 0]
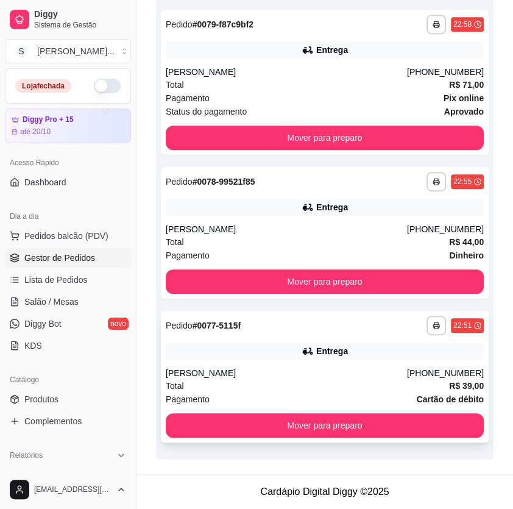
click at [336, 361] on div "**********" at bounding box center [325, 377] width 328 height 132
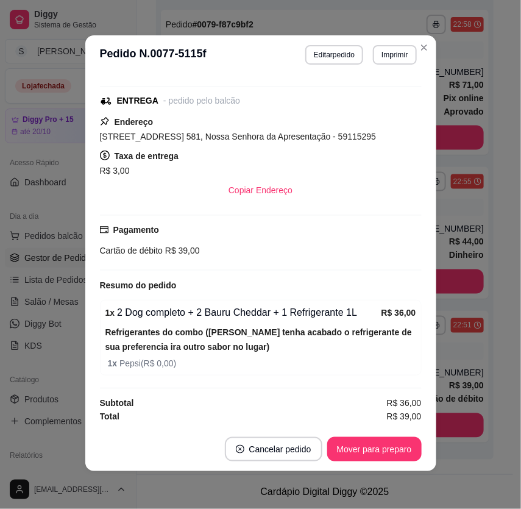
scroll to position [2, 0]
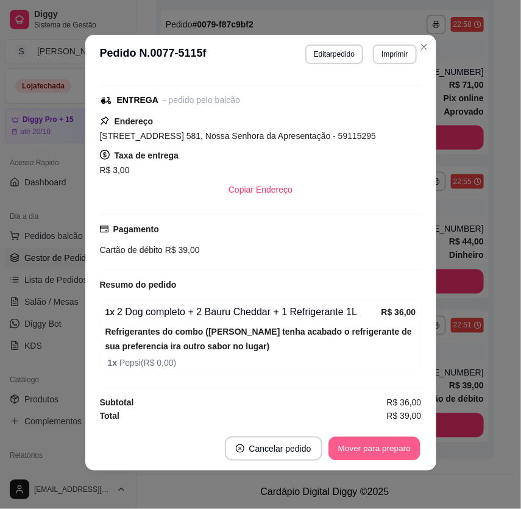
click at [363, 437] on button "Mover para preparo" at bounding box center [373, 449] width 91 height 24
click at [367, 442] on button "Mover para preparo" at bounding box center [374, 448] width 94 height 24
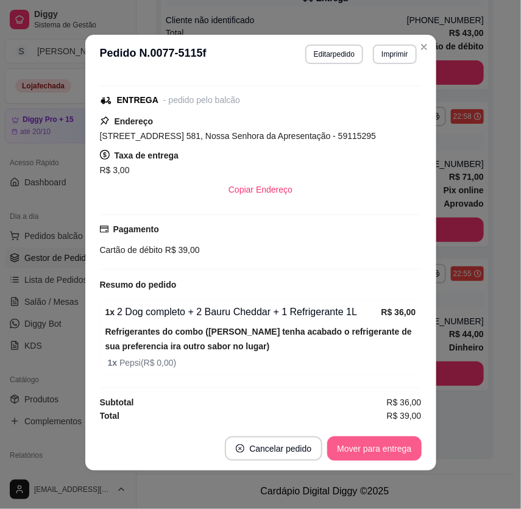
scroll to position [267, 0]
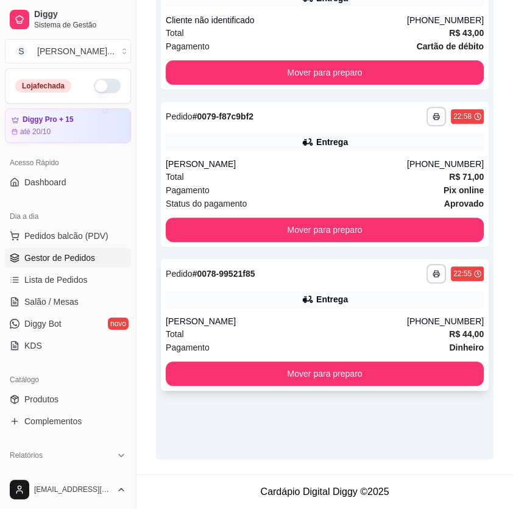
click at [419, 338] on div "Total R$ 44,00" at bounding box center [325, 333] width 318 height 13
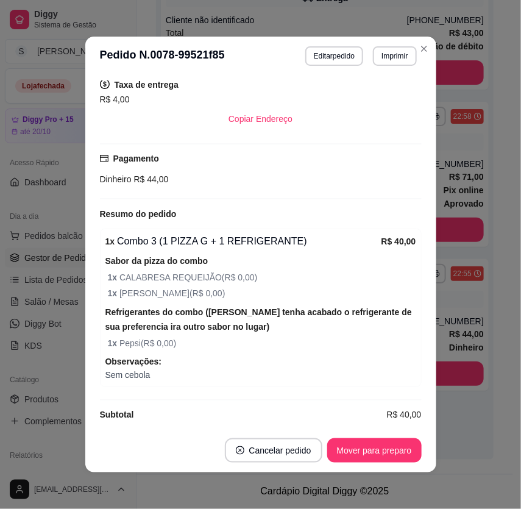
scroll to position [361, 0]
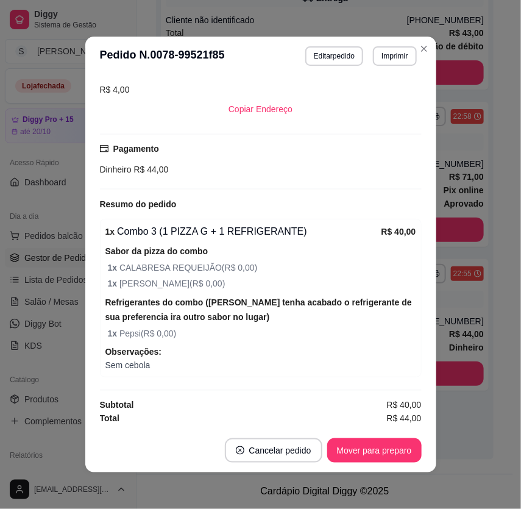
click at [376, 428] on footer "Cancelar pedido Mover para preparo" at bounding box center [260, 450] width 351 height 44
click at [379, 444] on button "Mover para preparo" at bounding box center [374, 450] width 94 height 24
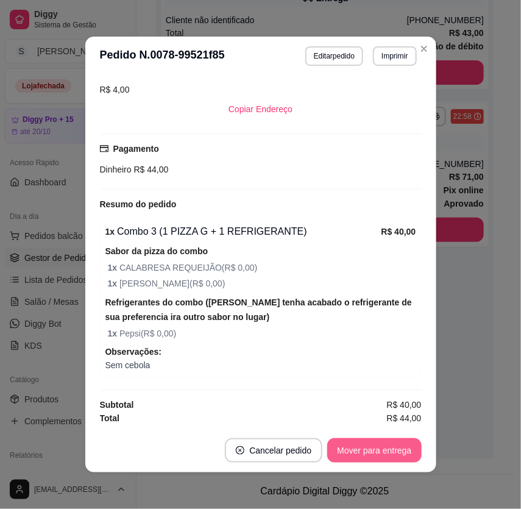
click at [372, 448] on button "Mover para entrega" at bounding box center [374, 450] width 94 height 24
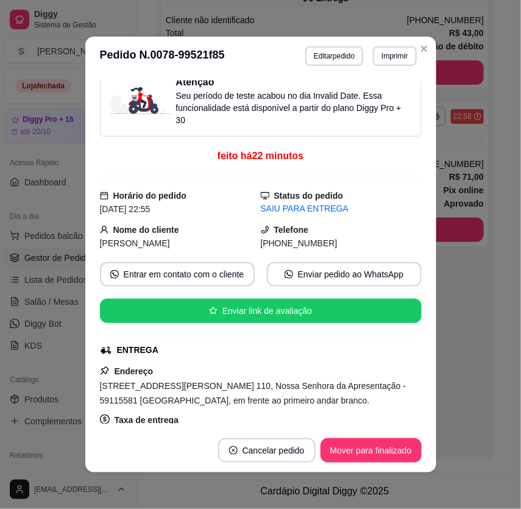
scroll to position [0, 0]
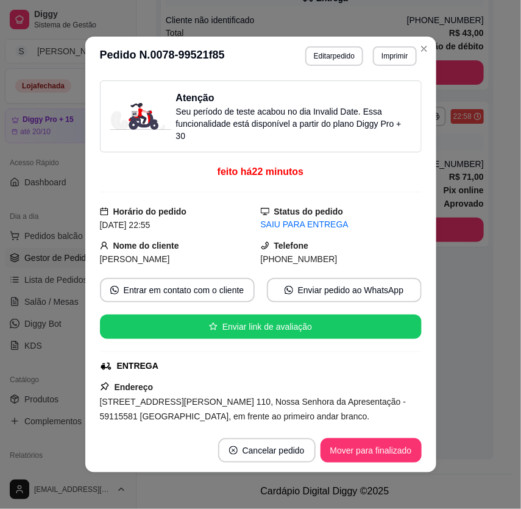
drag, startPoint x: 273, startPoint y: 261, endPoint x: 330, endPoint y: 261, distance: 56.7
click at [330, 261] on div "[PHONE_NUMBER]" at bounding box center [341, 258] width 161 height 13
copy span "9672-5703"
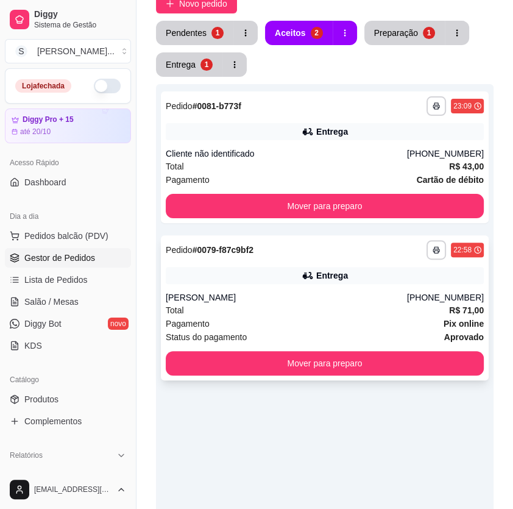
scroll to position [101, 0]
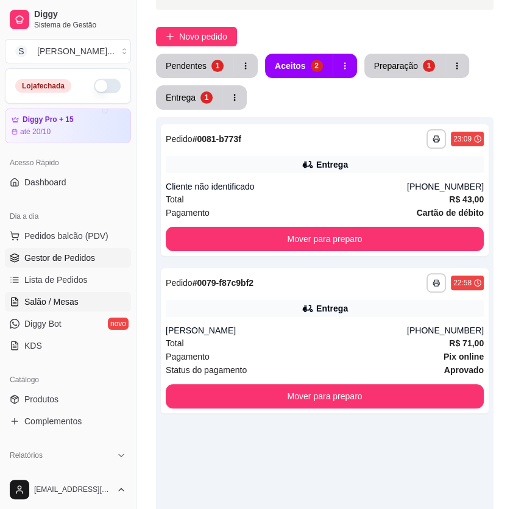
click at [54, 296] on span "Salão / Mesas" at bounding box center [51, 302] width 54 height 12
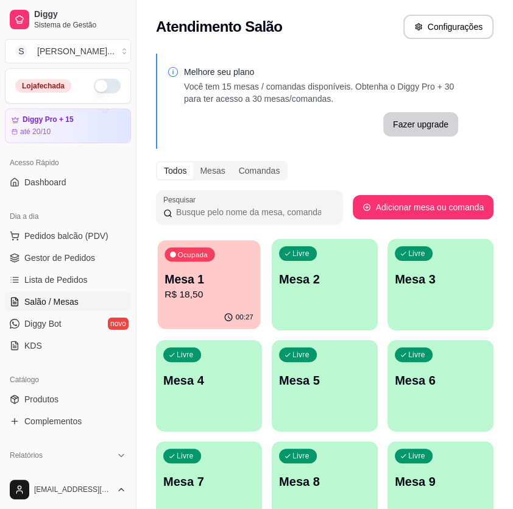
click at [182, 305] on div "Ocupada Mesa 1 R$ 18,50" at bounding box center [209, 273] width 103 height 66
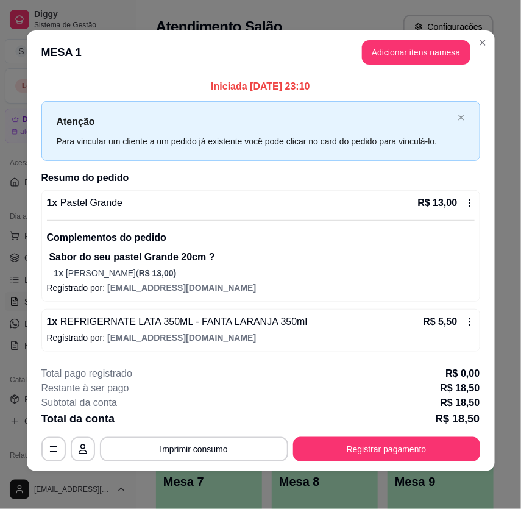
scroll to position [4, 0]
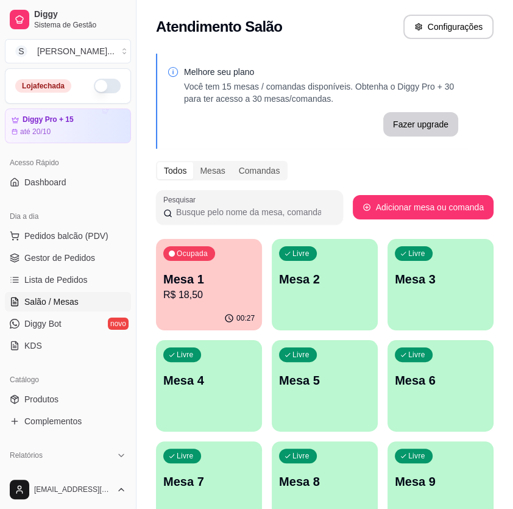
click at [235, 291] on p "R$ 18,50" at bounding box center [208, 295] width 91 height 15
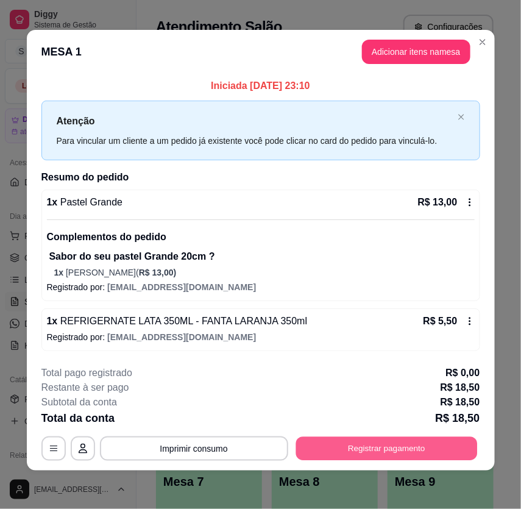
click at [367, 447] on button "Registrar pagamento" at bounding box center [387, 448] width 182 height 24
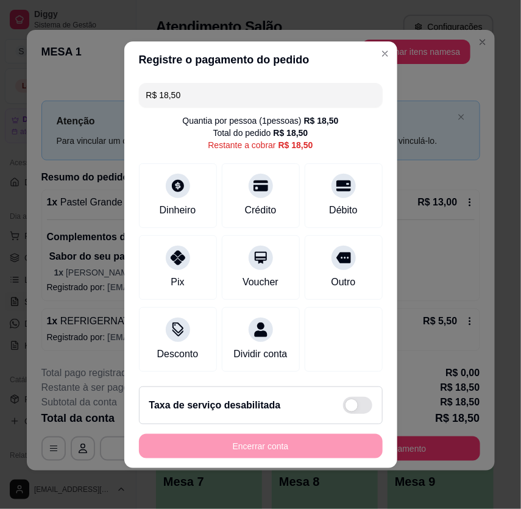
drag, startPoint x: 386, startPoint y: 238, endPoint x: 402, endPoint y: 228, distance: 18.6
click at [389, 238] on section "Registre o pagamento do pedido R$ 18,50 Quantia por pessoa ( 1 pessoas) R$ 18,5…" at bounding box center [260, 254] width 273 height 427
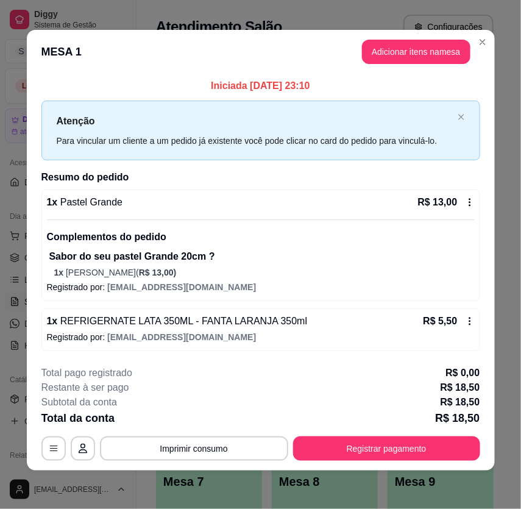
click at [430, 64] on header "MESA 1 Adicionar itens na mesa" at bounding box center [261, 52] width 468 height 44
click at [433, 47] on button "Adicionar itens na mesa" at bounding box center [416, 52] width 108 height 24
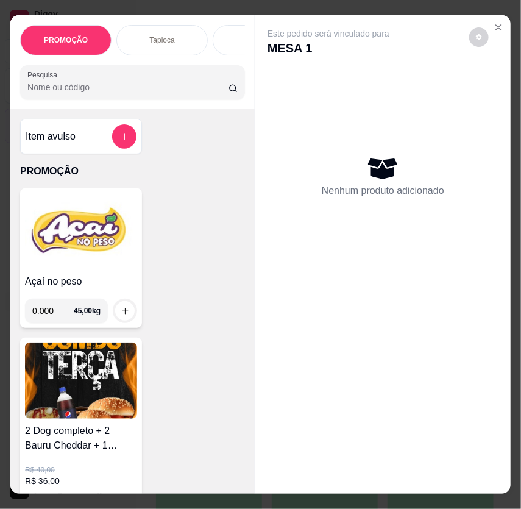
click at [88, 256] on img at bounding box center [81, 231] width 112 height 76
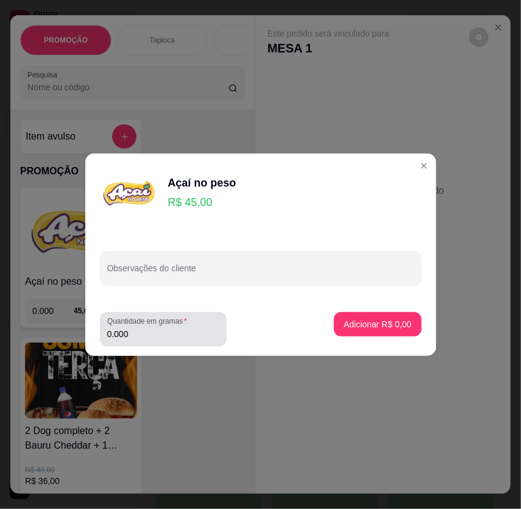
click at [147, 329] on input "0.000" at bounding box center [163, 334] width 112 height 12
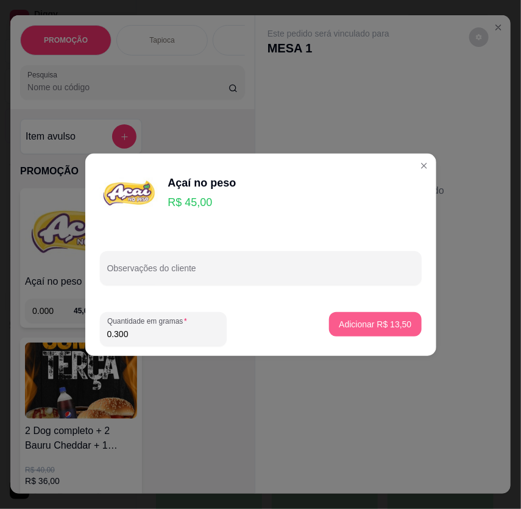
type input "0.300"
click at [401, 327] on p "Adicionar R$ 13,50" at bounding box center [375, 324] width 71 height 12
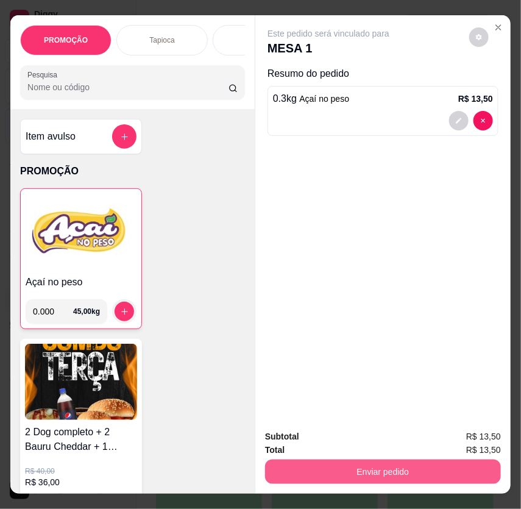
click at [414, 469] on button "Enviar pedido" at bounding box center [383, 471] width 236 height 24
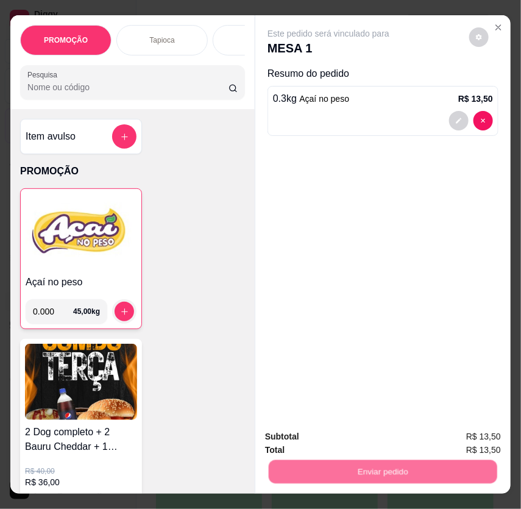
click at [396, 442] on button "Registrar cliente" at bounding box center [387, 437] width 80 height 23
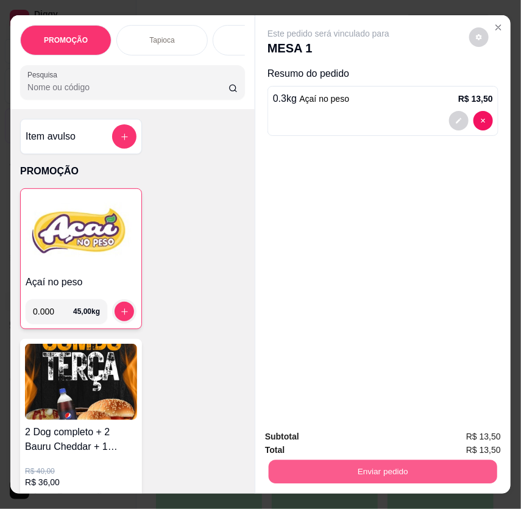
click at [405, 464] on button "Enviar pedido" at bounding box center [383, 472] width 228 height 24
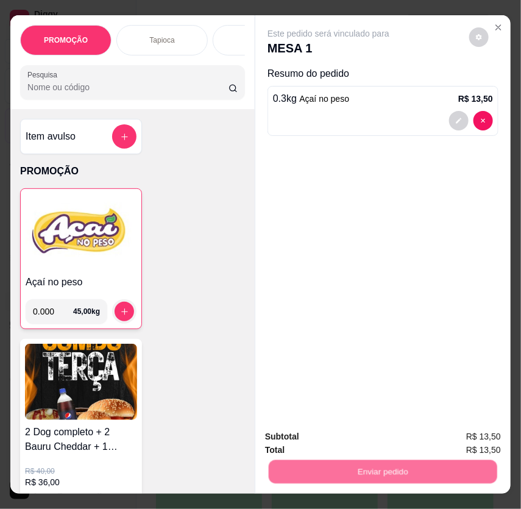
click at [458, 437] on button "Enviar pedido" at bounding box center [468, 437] width 69 height 23
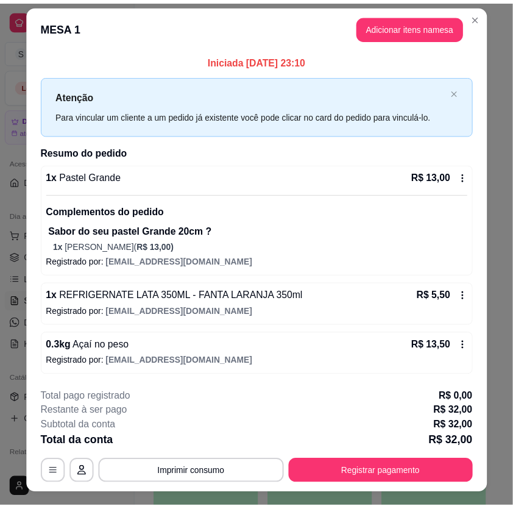
scroll to position [0, 0]
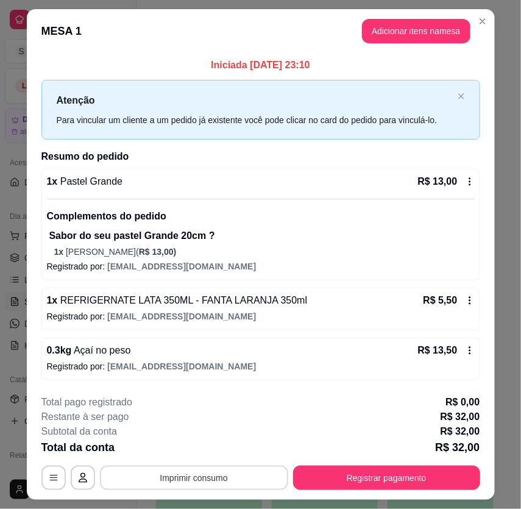
click at [232, 479] on button "Imprimir consumo" at bounding box center [194, 477] width 188 height 24
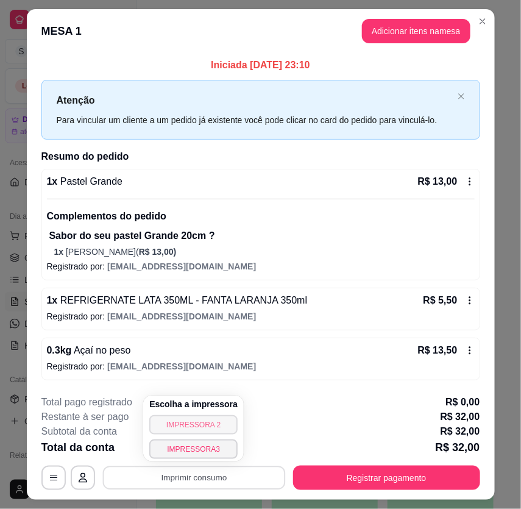
click at [200, 428] on button "IMPRESSORA 2" at bounding box center [193, 424] width 88 height 19
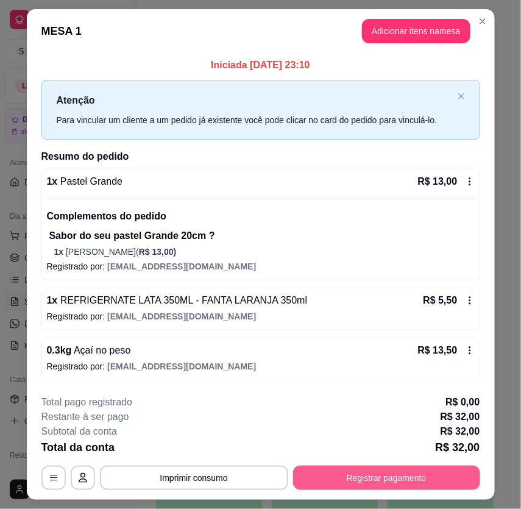
click at [405, 481] on button "Registrar pagamento" at bounding box center [386, 477] width 187 height 24
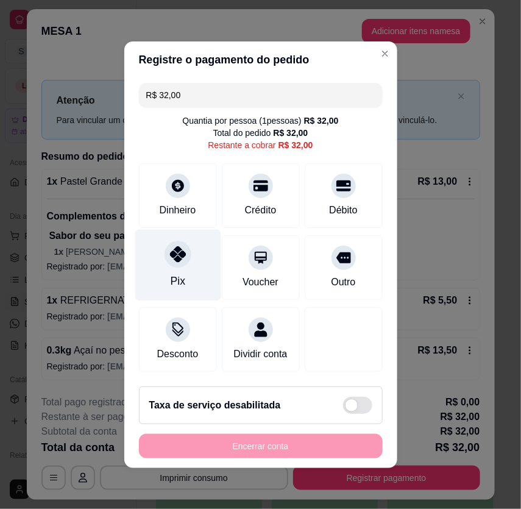
click at [164, 269] on div "Pix" at bounding box center [178, 264] width 86 height 71
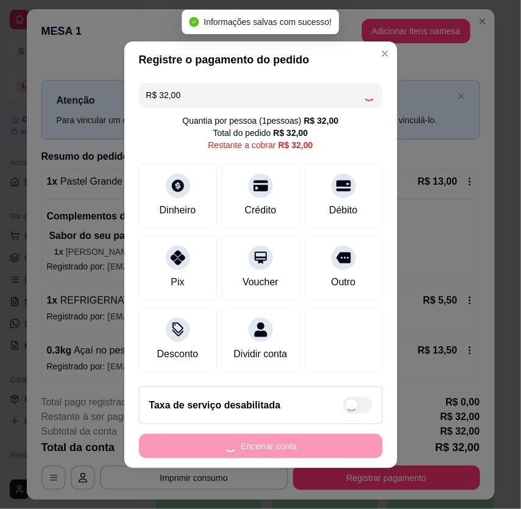
type input "R$ 0,00"
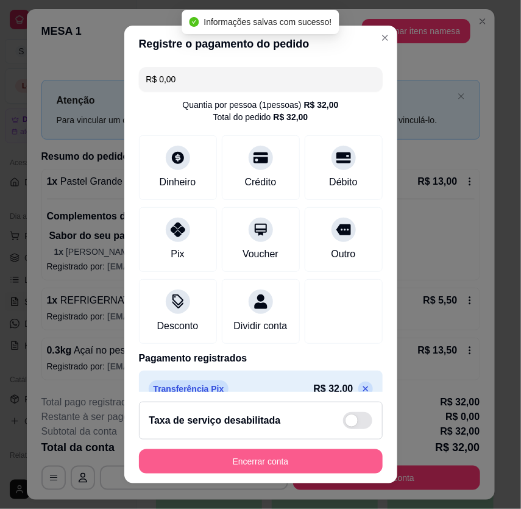
click at [317, 462] on button "Encerrar conta" at bounding box center [261, 461] width 244 height 24
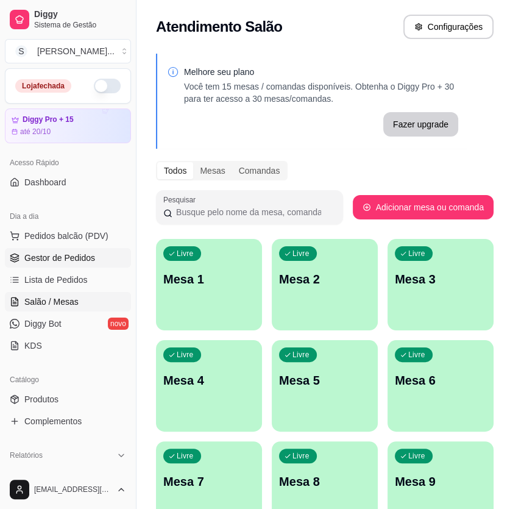
click at [37, 252] on span "Gestor de Pedidos" at bounding box center [59, 258] width 71 height 12
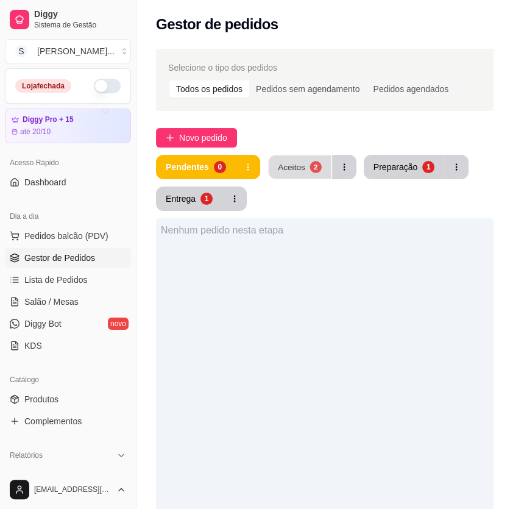
click at [272, 155] on button "Aceitos 2" at bounding box center [299, 167] width 63 height 24
click at [196, 196] on button "Entrega 1" at bounding box center [189, 198] width 66 height 24
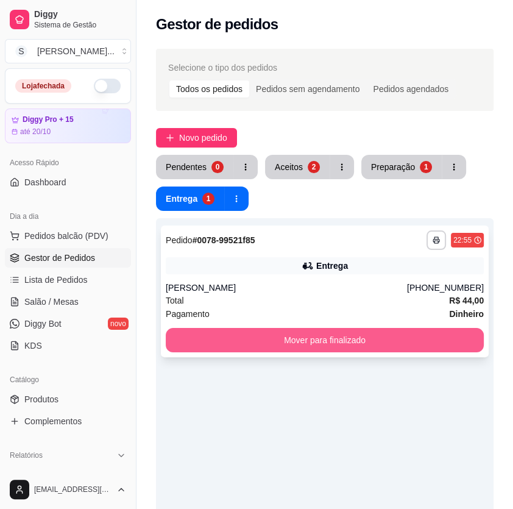
click at [367, 335] on button "Mover para finalizado" at bounding box center [325, 340] width 318 height 24
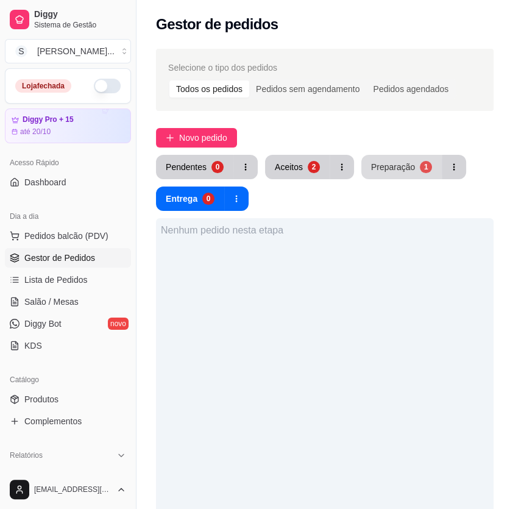
click at [372, 171] on div "Preparação" at bounding box center [393, 167] width 44 height 12
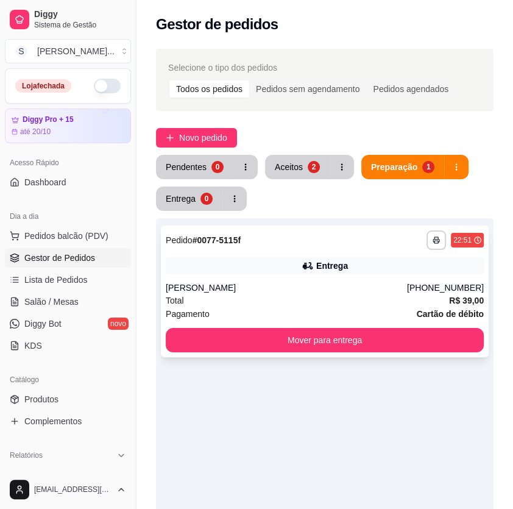
click at [391, 277] on div "**********" at bounding box center [325, 291] width 328 height 132
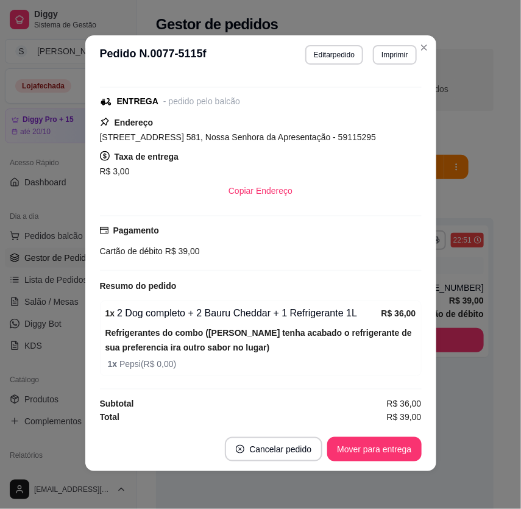
scroll to position [2, 0]
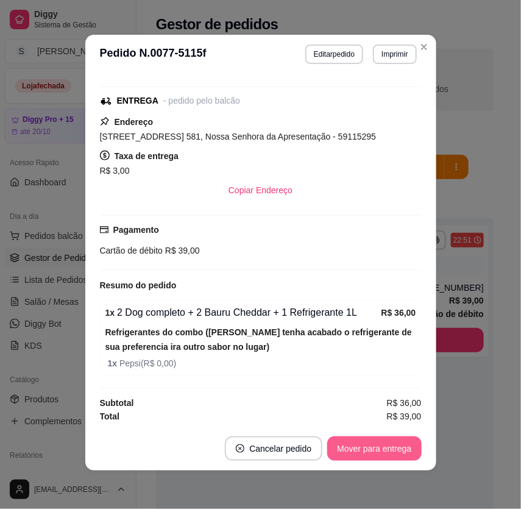
click at [370, 438] on button "Mover para entrega" at bounding box center [374, 448] width 94 height 24
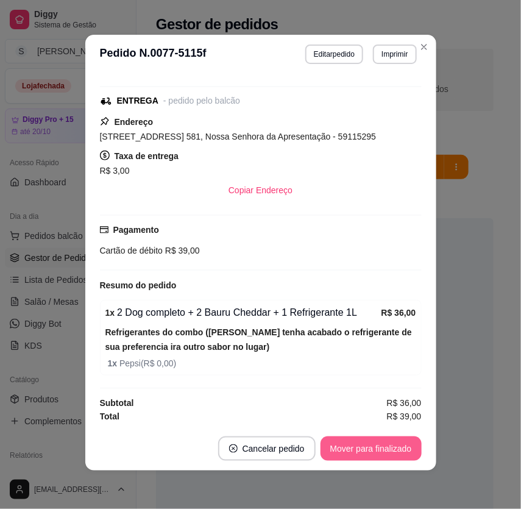
click at [372, 448] on button "Mover para finalizado" at bounding box center [370, 448] width 101 height 24
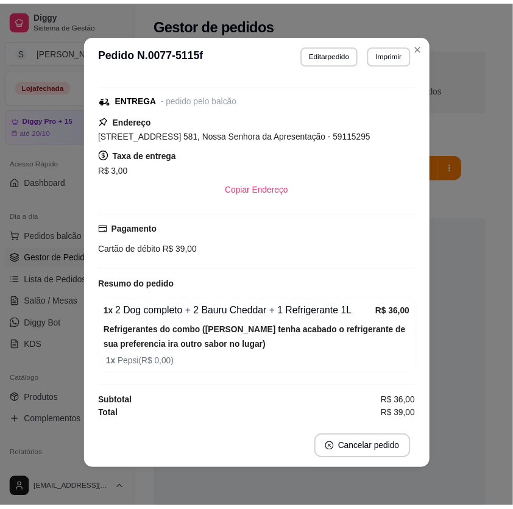
scroll to position [187, 0]
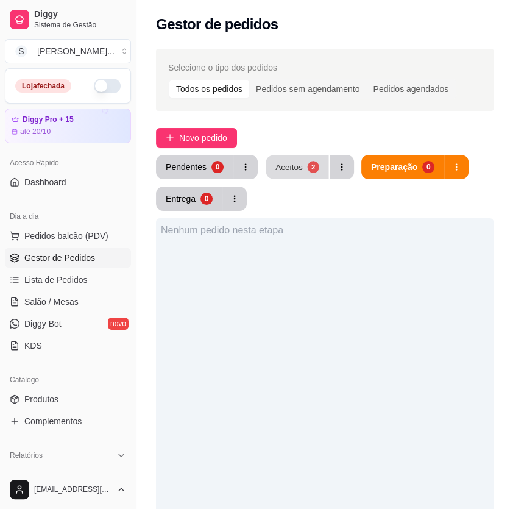
click at [291, 155] on button "Aceitos 2" at bounding box center [297, 167] width 63 height 24
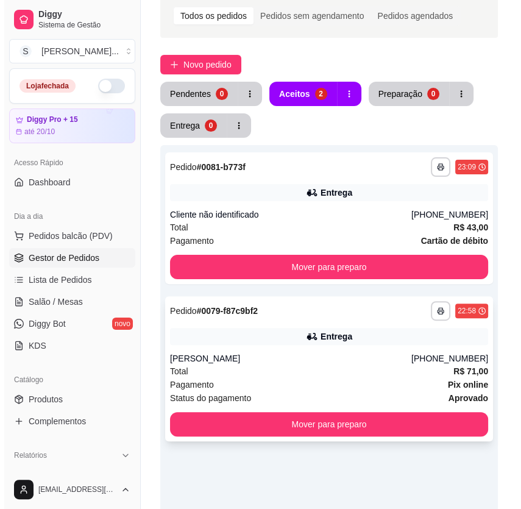
scroll to position [166, 0]
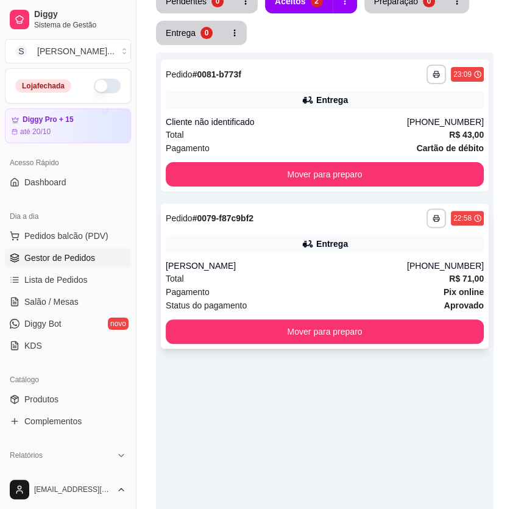
click at [296, 274] on div "Total R$ 71,00" at bounding box center [325, 278] width 318 height 13
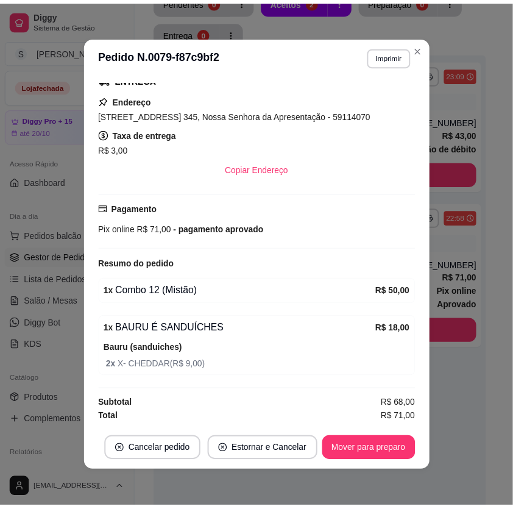
scroll to position [2, 0]
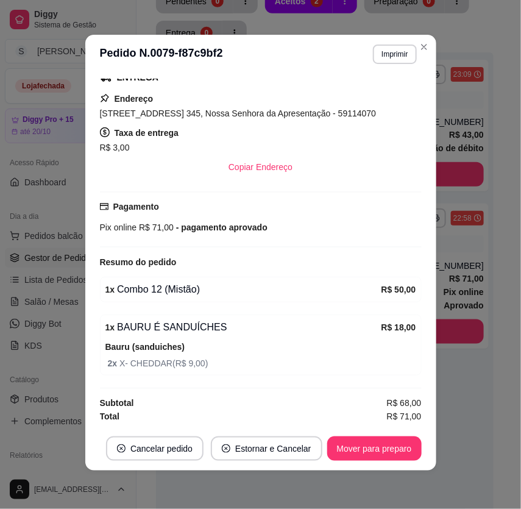
click at [344, 433] on footer "Cancelar pedido Estornar e Cancelar Mover para preparo" at bounding box center [260, 449] width 351 height 44
click at [358, 449] on button "Mover para preparo" at bounding box center [373, 449] width 91 height 24
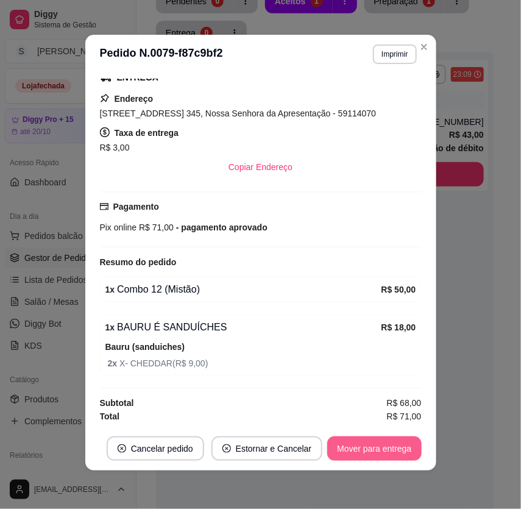
click at [356, 449] on button "Mover para entrega" at bounding box center [374, 448] width 94 height 24
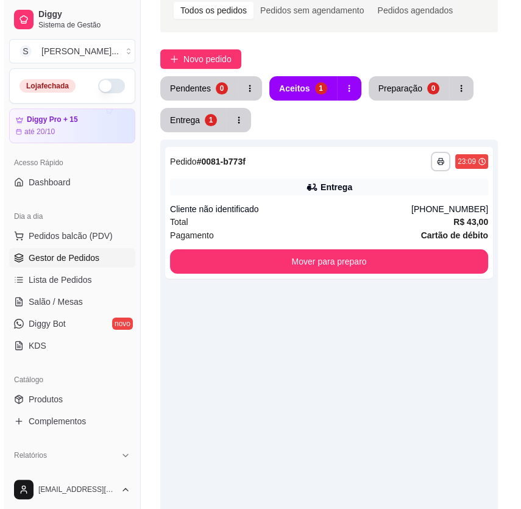
scroll to position [0, 0]
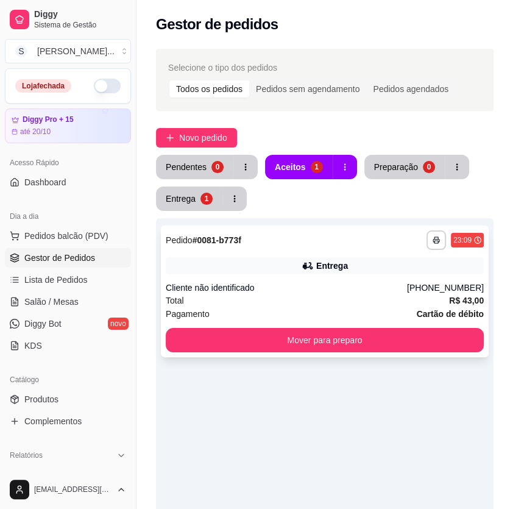
click at [407, 285] on div "Cliente não identificado" at bounding box center [286, 287] width 241 height 12
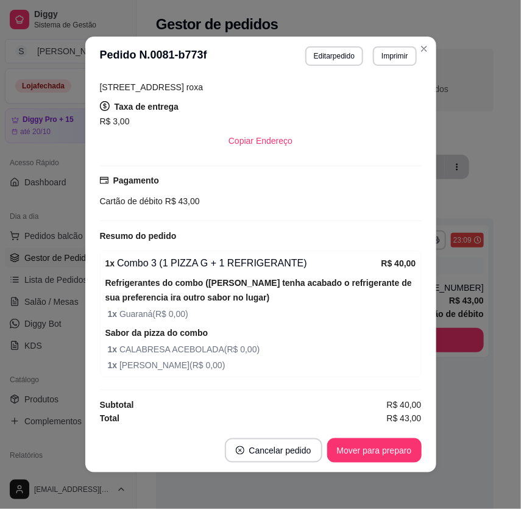
scroll to position [2, 0]
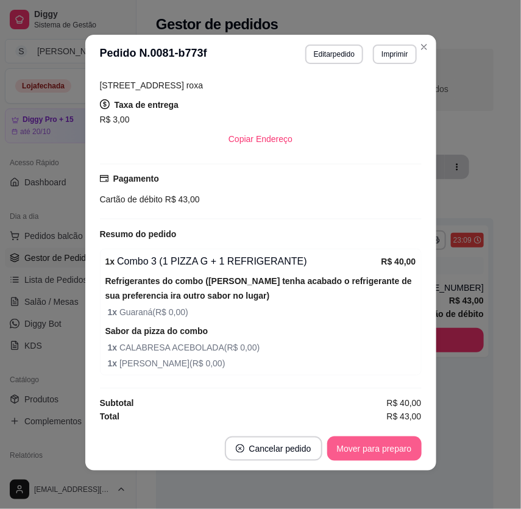
click at [380, 452] on button "Mover para preparo" at bounding box center [374, 448] width 94 height 24
click at [378, 453] on button "Mover para entrega" at bounding box center [374, 448] width 94 height 24
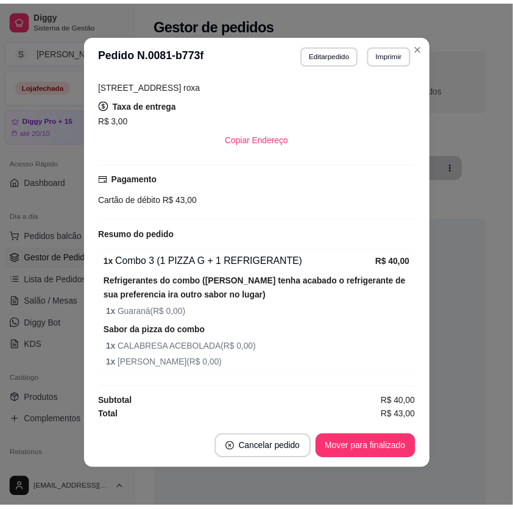
scroll to position [0, 0]
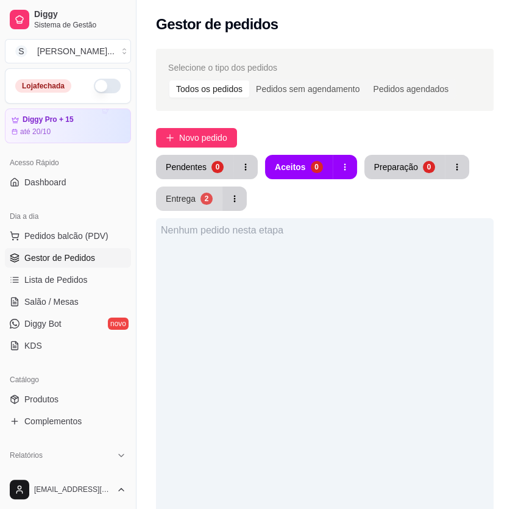
click at [196, 194] on button "Entrega 2" at bounding box center [189, 198] width 66 height 24
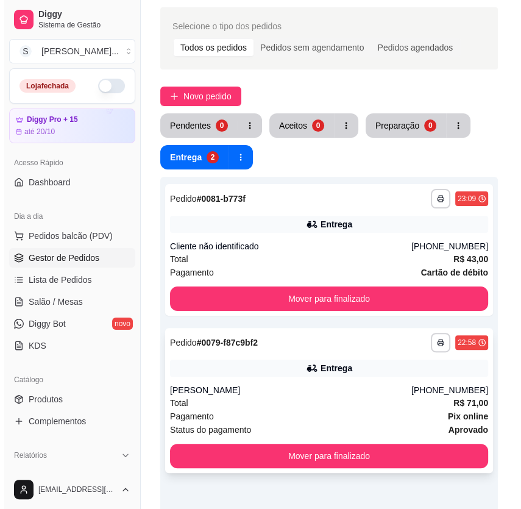
scroll to position [110, 0]
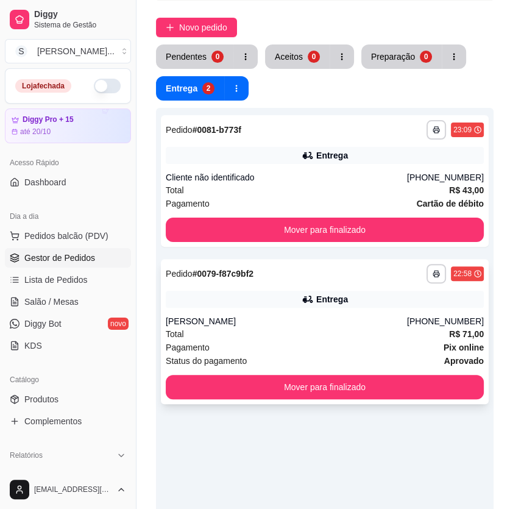
click at [427, 347] on div "Pagamento Pix online" at bounding box center [325, 347] width 318 height 13
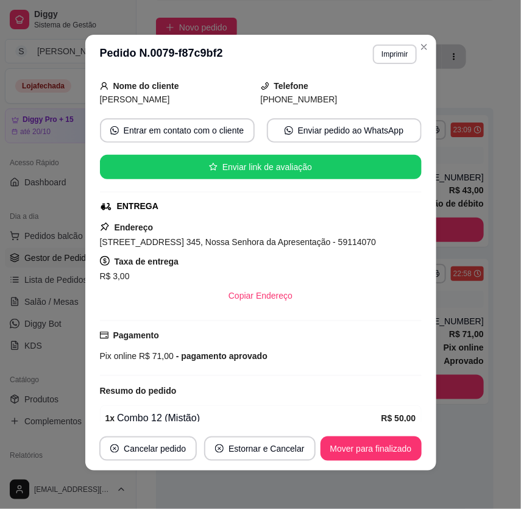
scroll to position [277, 0]
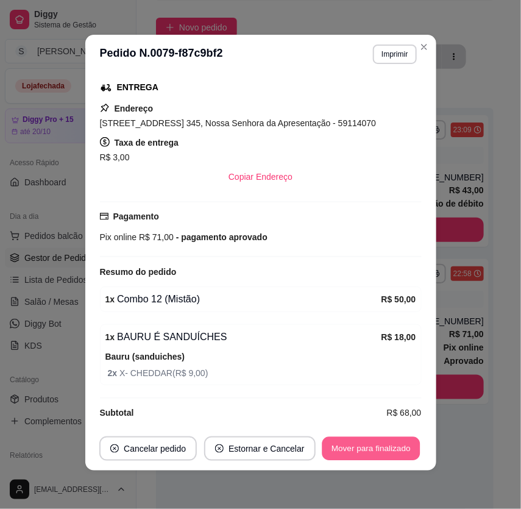
click at [377, 443] on button "Mover para finalizado" at bounding box center [371, 449] width 98 height 24
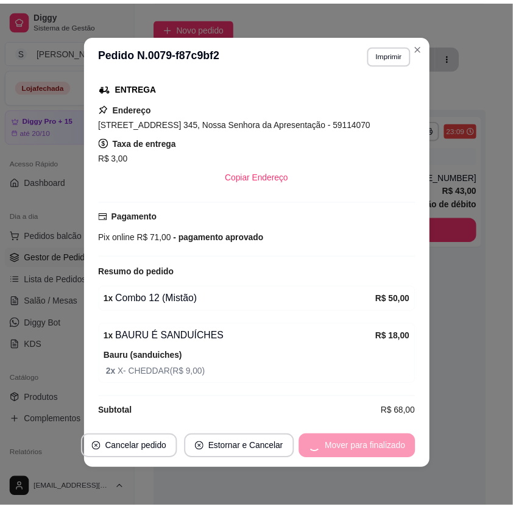
scroll to position [237, 0]
